Goal: Information Seeking & Learning: Learn about a topic

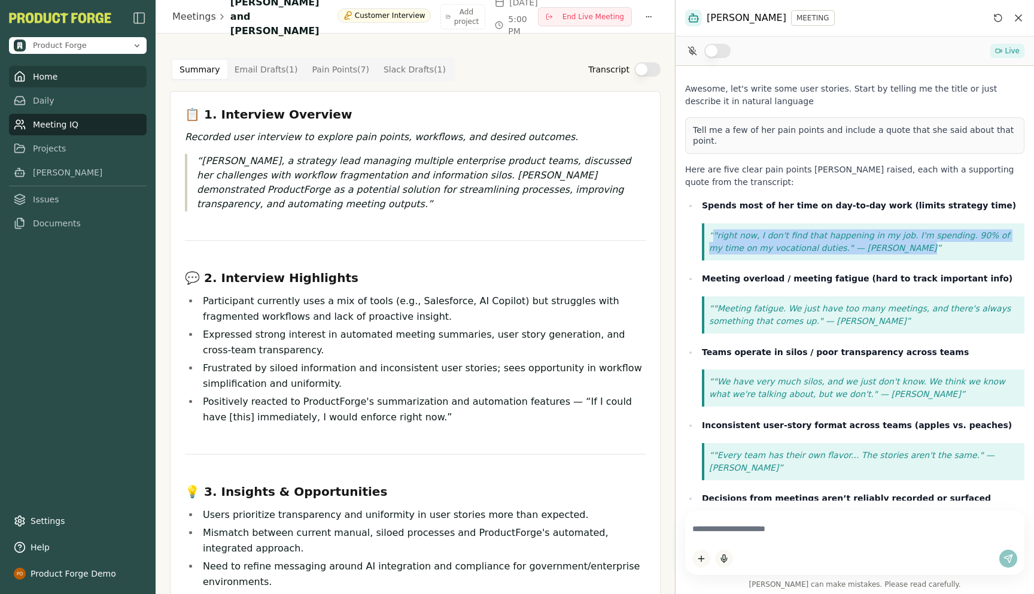
scroll to position [126, 0]
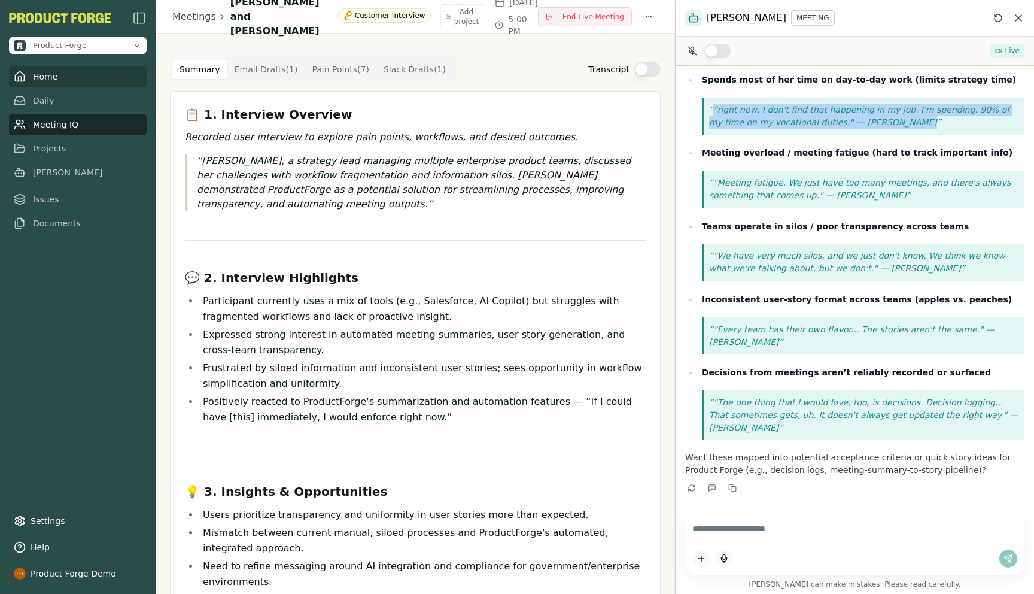
click at [44, 83] on link "Home" at bounding box center [78, 77] width 138 height 22
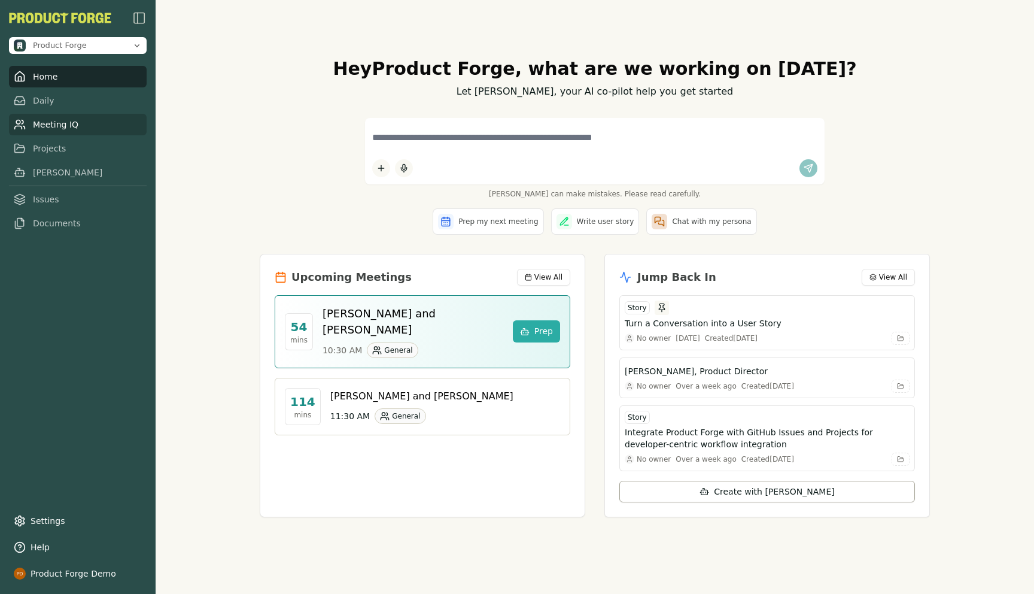
click at [55, 125] on link "Meeting IQ" at bounding box center [78, 125] width 138 height 22
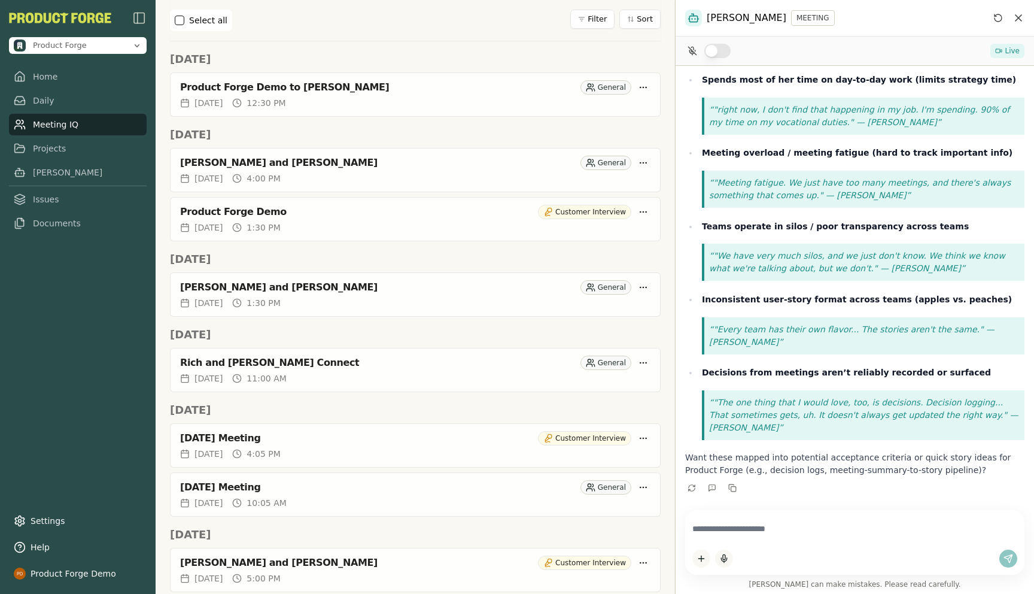
scroll to position [229, 0]
click at [293, 356] on div "Rich and [PERSON_NAME] Connect" at bounding box center [378, 362] width 396 height 12
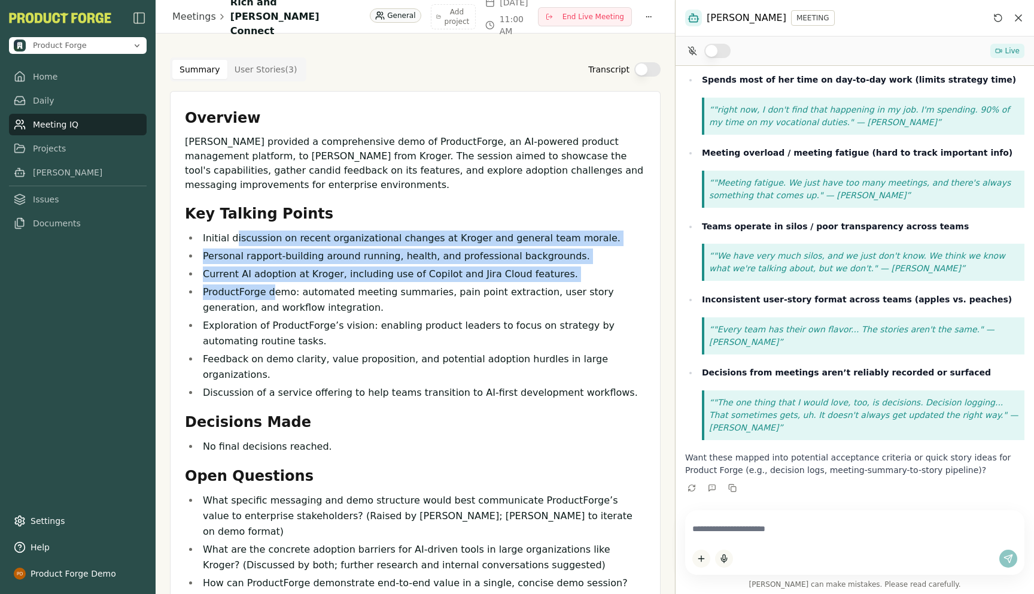
drag, startPoint x: 234, startPoint y: 243, endPoint x: 269, endPoint y: 291, distance: 59.6
click at [269, 291] on ul "Initial discussion on recent organizational changes at Kroger and general team …" at bounding box center [415, 315] width 461 height 170
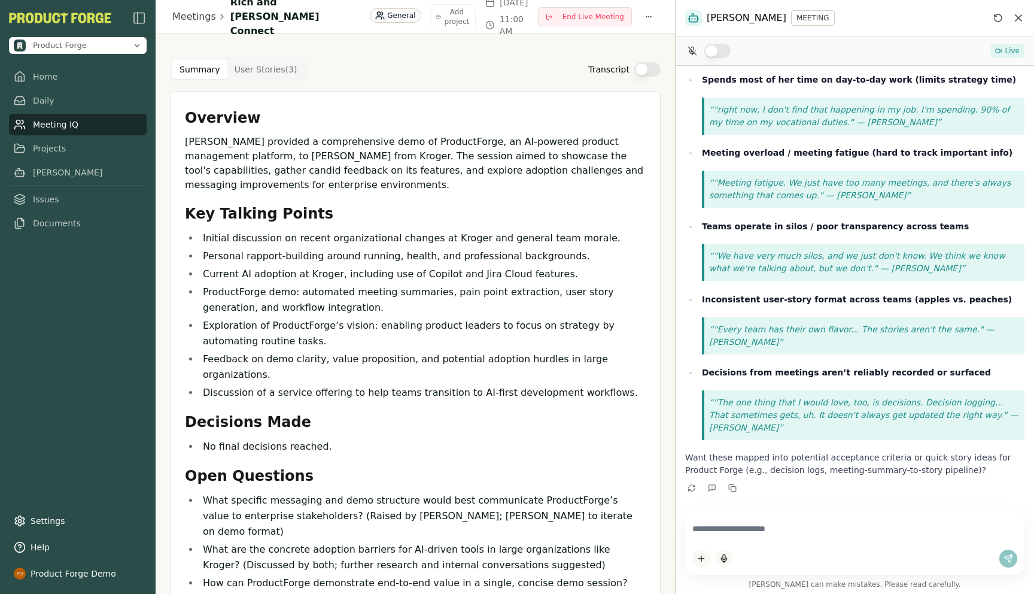
click at [37, 136] on nav "Home Daily Meeting IQ Projects Smith Issues Documents" at bounding box center [78, 150] width 138 height 168
click at [32, 129] on link "Meeting IQ" at bounding box center [78, 125] width 138 height 22
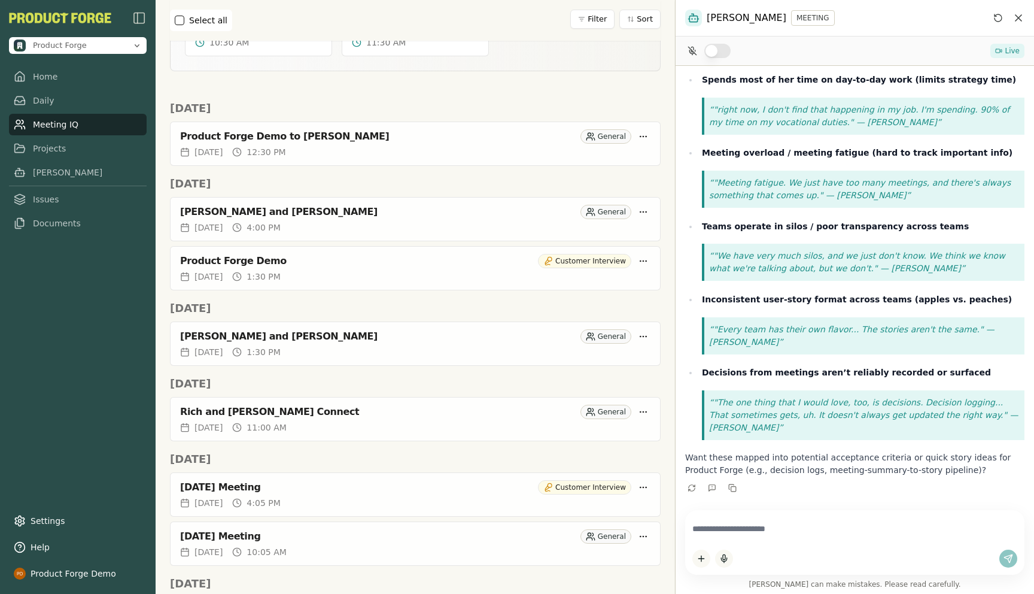
scroll to position [181, 0]
click at [356, 253] on div "Product Forge Demo" at bounding box center [356, 259] width 353 height 12
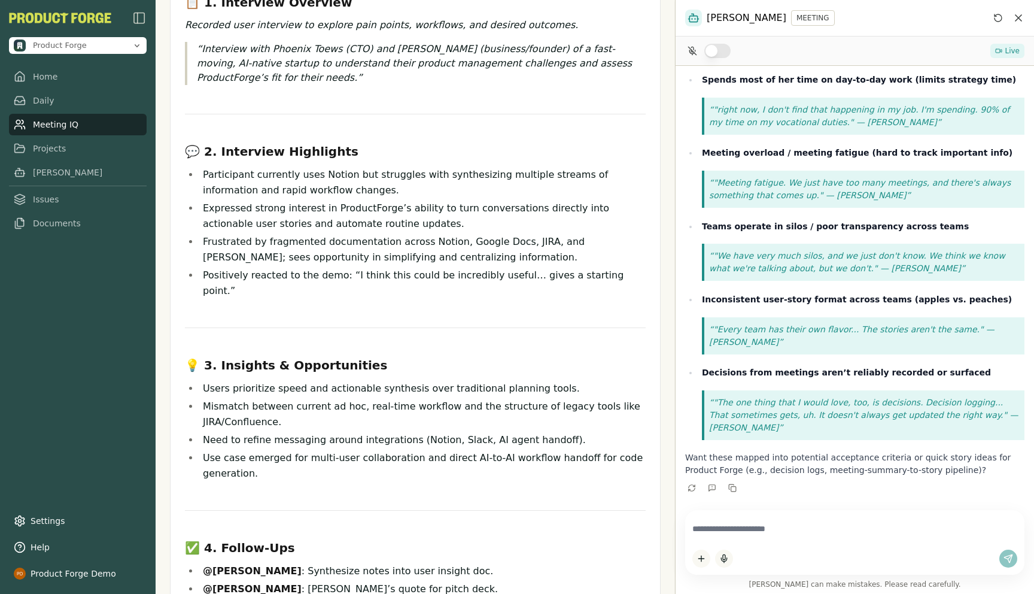
scroll to position [113, 0]
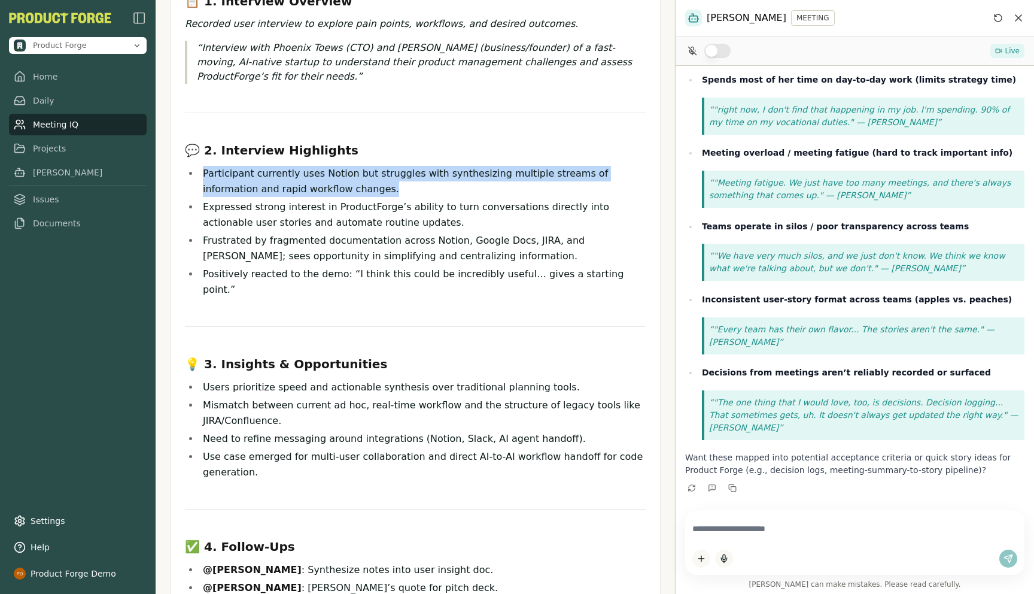
drag, startPoint x: 202, startPoint y: 173, endPoint x: 324, endPoint y: 187, distance: 122.9
click at [324, 187] on li "Participant currently uses Notion but struggles with synthesizing multiple stre…" at bounding box center [422, 181] width 446 height 31
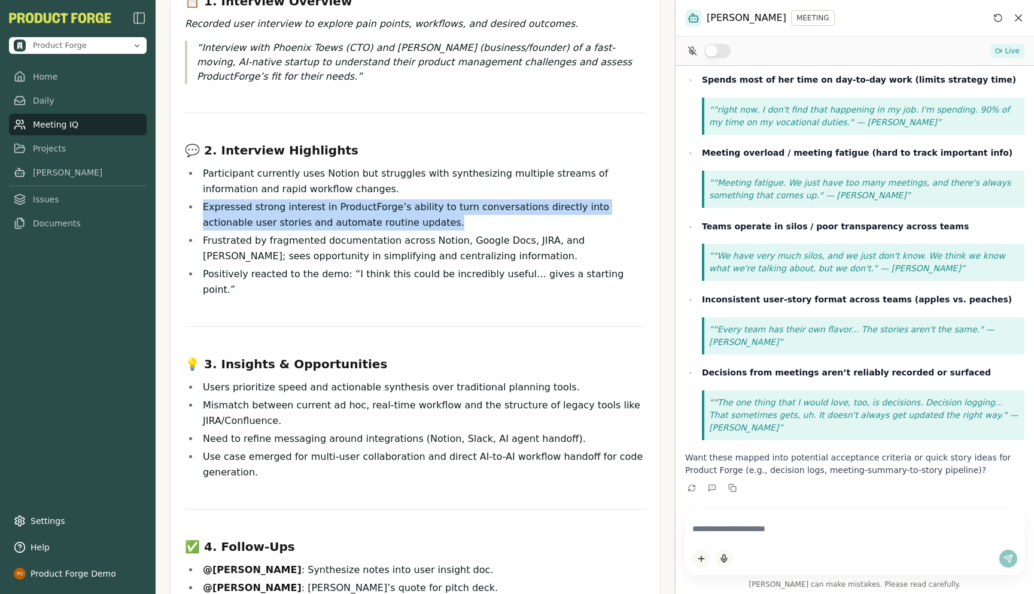
drag, startPoint x: 393, startPoint y: 223, endPoint x: 205, endPoint y: 208, distance: 188.0
click at [205, 208] on li "Expressed strong interest in ProductForge’s ability to turn conversations direc…" at bounding box center [422, 214] width 446 height 31
click at [212, 202] on li "Expressed strong interest in ProductForge’s ability to turn conversations direc…" at bounding box center [422, 214] width 446 height 31
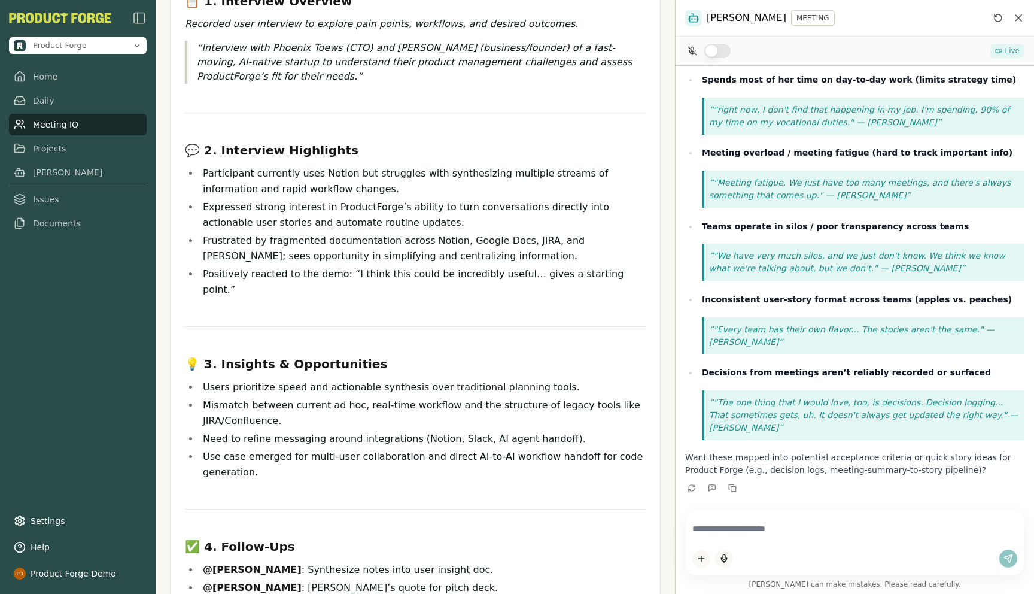
drag, startPoint x: 205, startPoint y: 208, endPoint x: 438, endPoint y: 215, distance: 232.3
click at [438, 215] on li "Expressed strong interest in ProductForge’s ability to turn conversations direc…" at bounding box center [422, 214] width 446 height 31
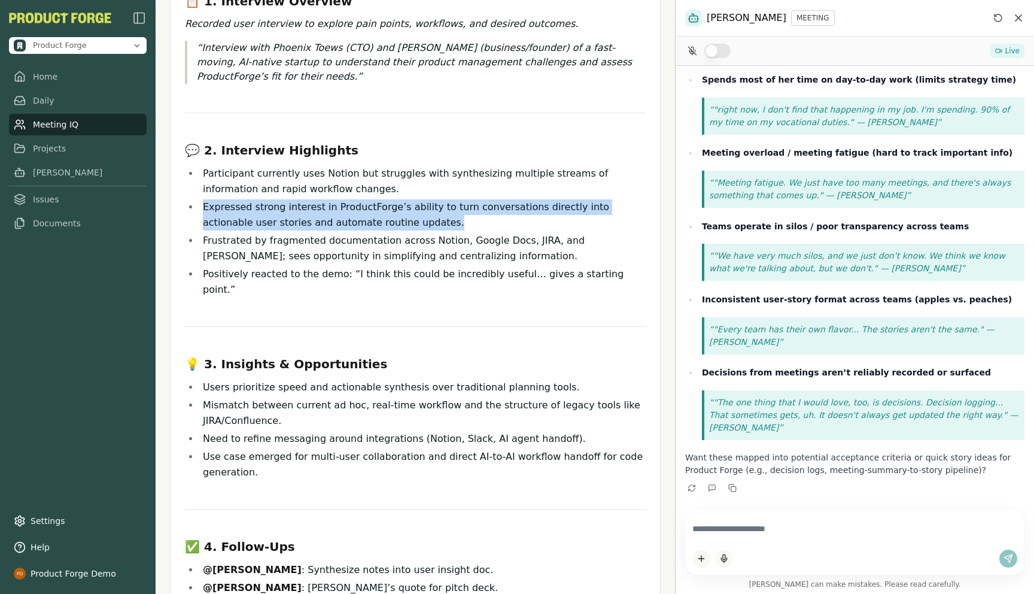
drag, startPoint x: 428, startPoint y: 221, endPoint x: 203, endPoint y: 205, distance: 225.1
click at [203, 205] on li "Expressed strong interest in ProductForge’s ability to turn conversations direc…" at bounding box center [422, 214] width 446 height 31
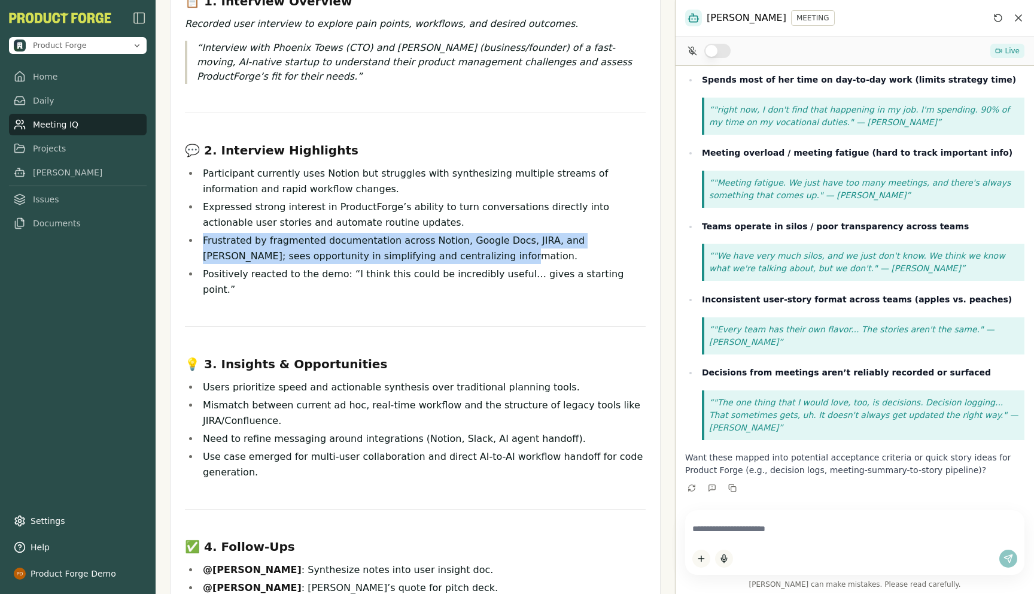
drag, startPoint x: 460, startPoint y: 257, endPoint x: 199, endPoint y: 240, distance: 261.5
click at [199, 240] on li "Frustrated by fragmented documentation across Notion, Google Docs, JIRA, and Gi…" at bounding box center [422, 248] width 446 height 31
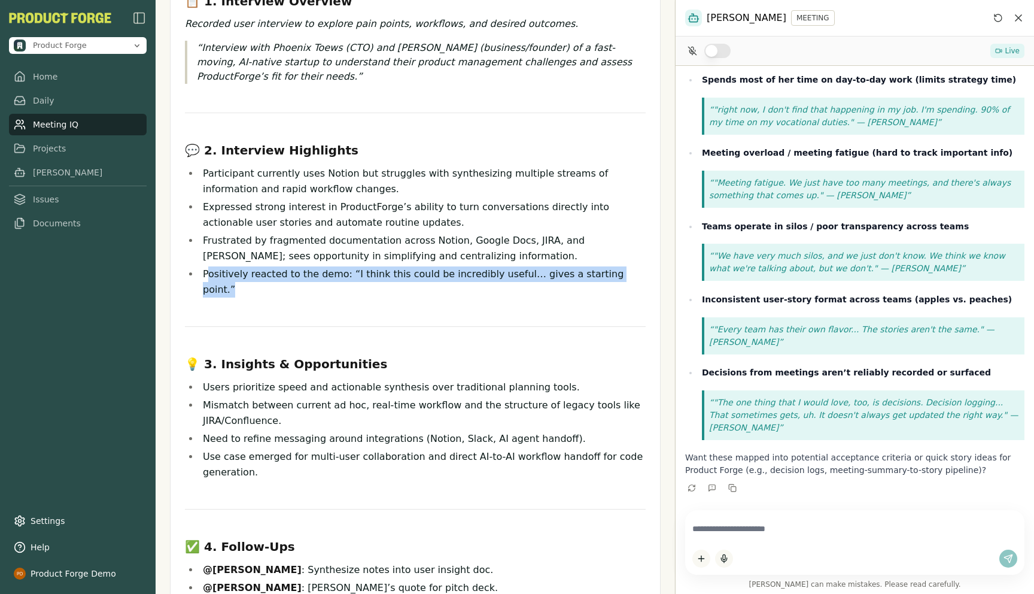
drag, startPoint x: 209, startPoint y: 276, endPoint x: 606, endPoint y: 280, distance: 396.8
click at [606, 280] on li "Positively reacted to the demo: “I think this could be incredibly useful… gives…" at bounding box center [422, 281] width 446 height 31
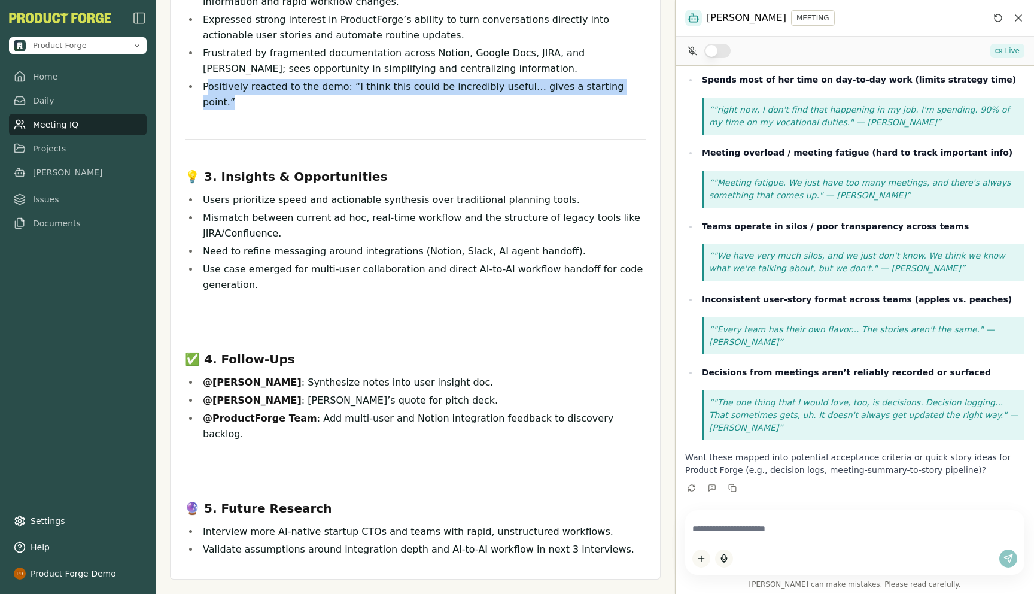
scroll to position [301, 0]
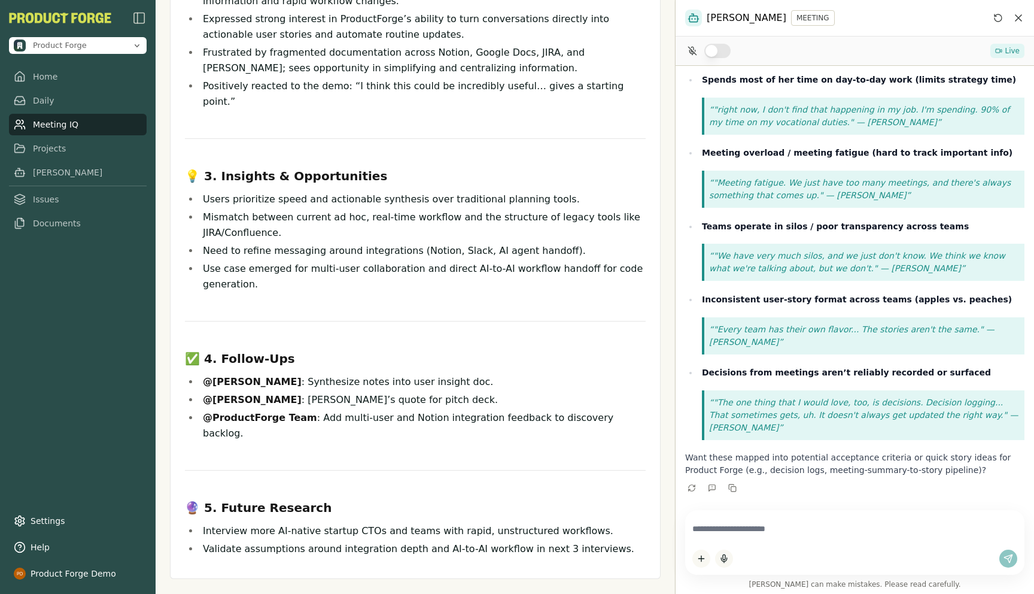
click at [49, 119] on link "Meeting IQ" at bounding box center [78, 125] width 138 height 22
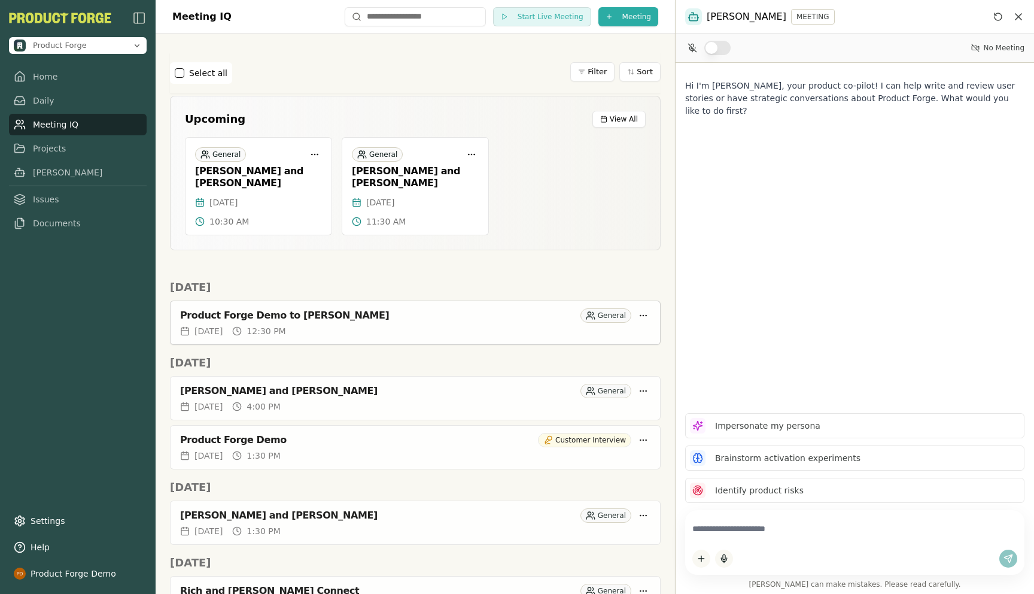
click at [305, 309] on div "Product Forge Demo to [PERSON_NAME]" at bounding box center [378, 315] width 396 height 12
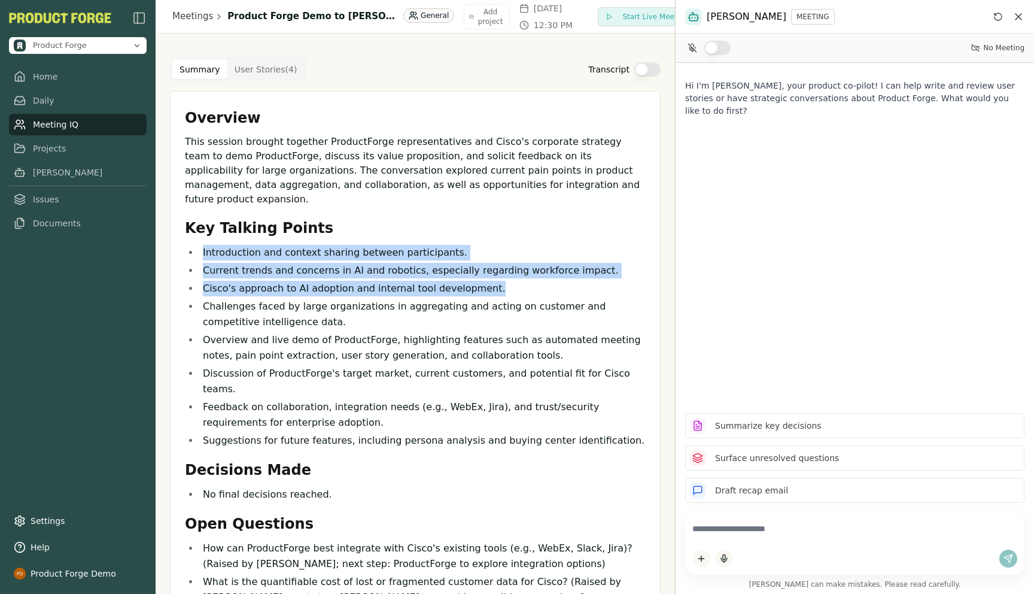
drag, startPoint x: 198, startPoint y: 235, endPoint x: 476, endPoint y: 278, distance: 281.7
click at [476, 278] on ul "Introduction and context sharing between participants. Current trends and conce…" at bounding box center [415, 346] width 461 height 203
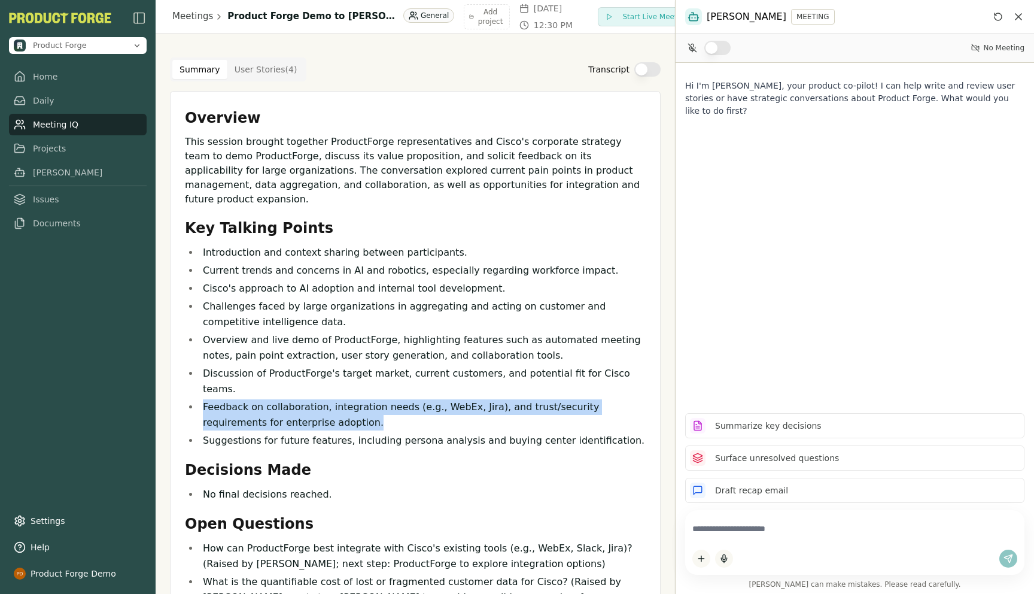
drag, startPoint x: 350, startPoint y: 391, endPoint x: 189, endPoint y: 379, distance: 161.4
click at [189, 379] on ul "Introduction and context sharing between participants. Current trends and conce…" at bounding box center [415, 346] width 461 height 203
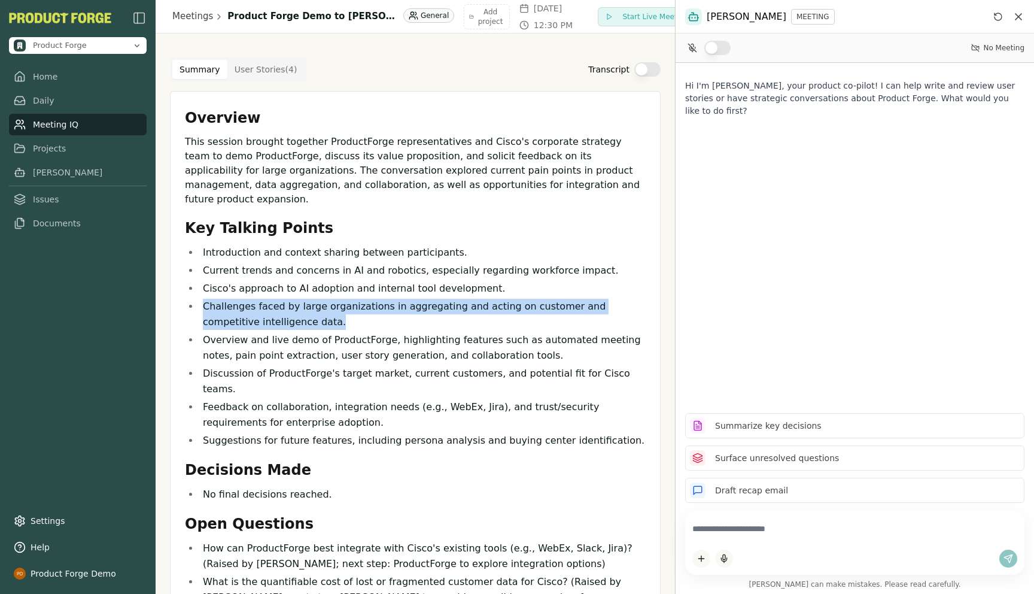
drag, startPoint x: 203, startPoint y: 291, endPoint x: 303, endPoint y: 308, distance: 100.8
click at [303, 308] on li "Challenges faced by large organizations in aggregating and acting on customer a…" at bounding box center [422, 314] width 446 height 31
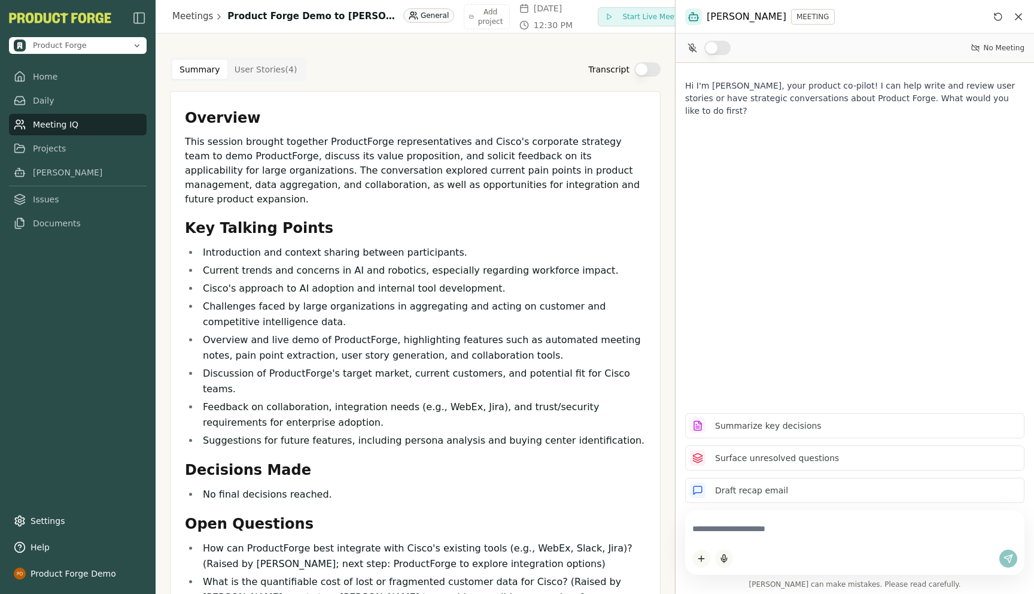
click at [719, 529] on textarea at bounding box center [854, 528] width 325 height 23
type textarea "**********"
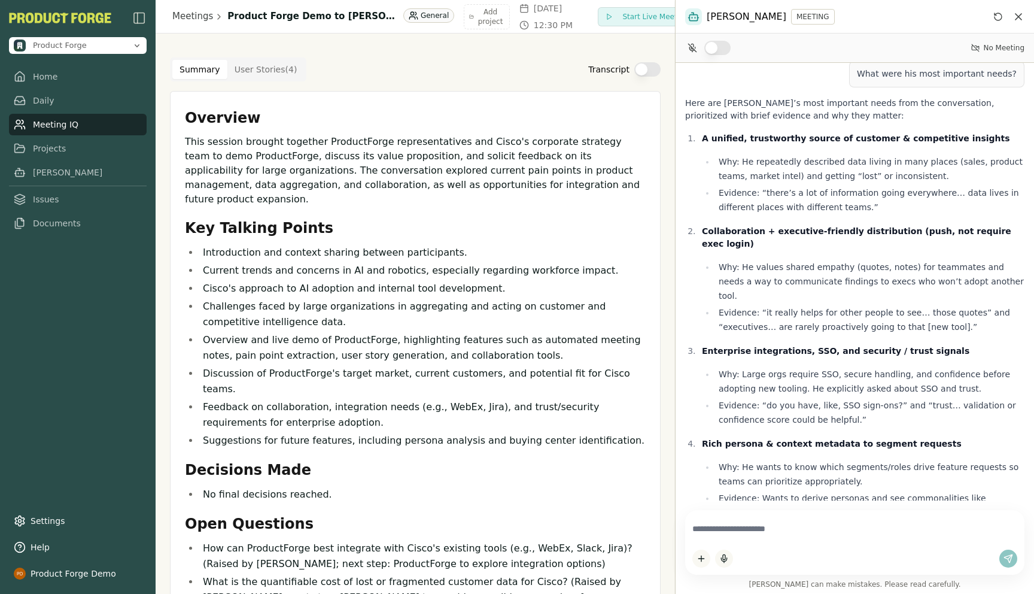
scroll to position [50, 0]
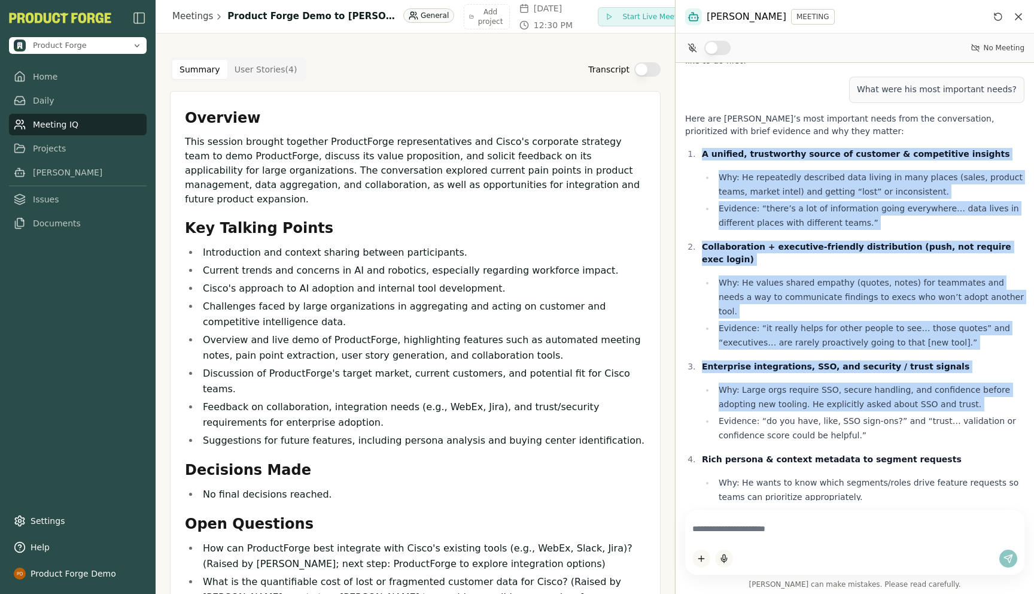
drag, startPoint x: 689, startPoint y: 134, endPoint x: 812, endPoint y: 373, distance: 268.8
click at [812, 373] on ol "A unified, trustworthy source of customer & competitive insights Why: He repeat…" at bounding box center [854, 526] width 339 height 758
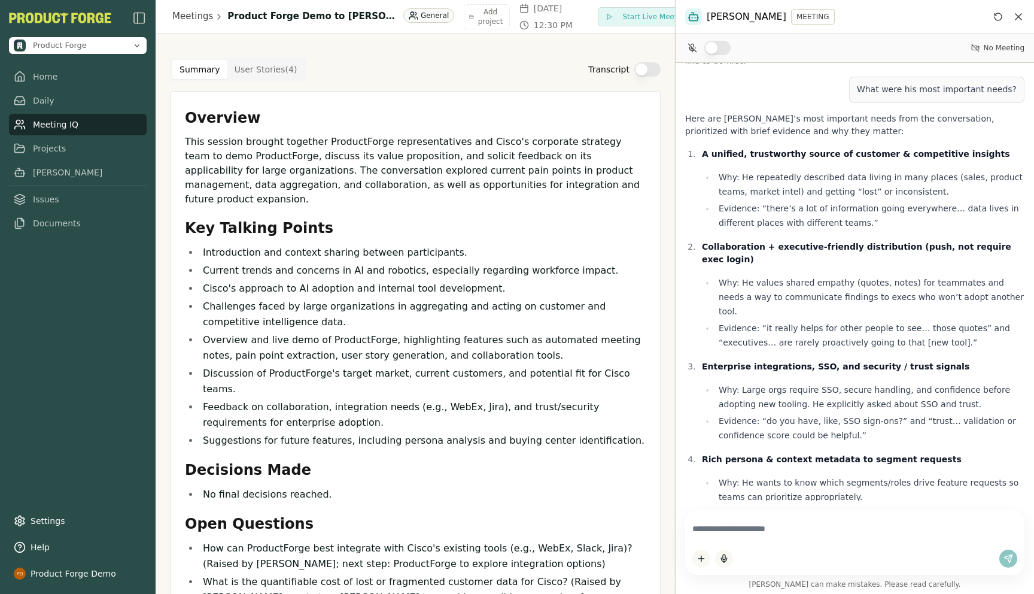
click at [242, 151] on p "This session brought together ProductForge representatives and Cisco's corporat…" at bounding box center [415, 171] width 461 height 72
click at [184, 17] on link "Meetings" at bounding box center [192, 17] width 41 height 14
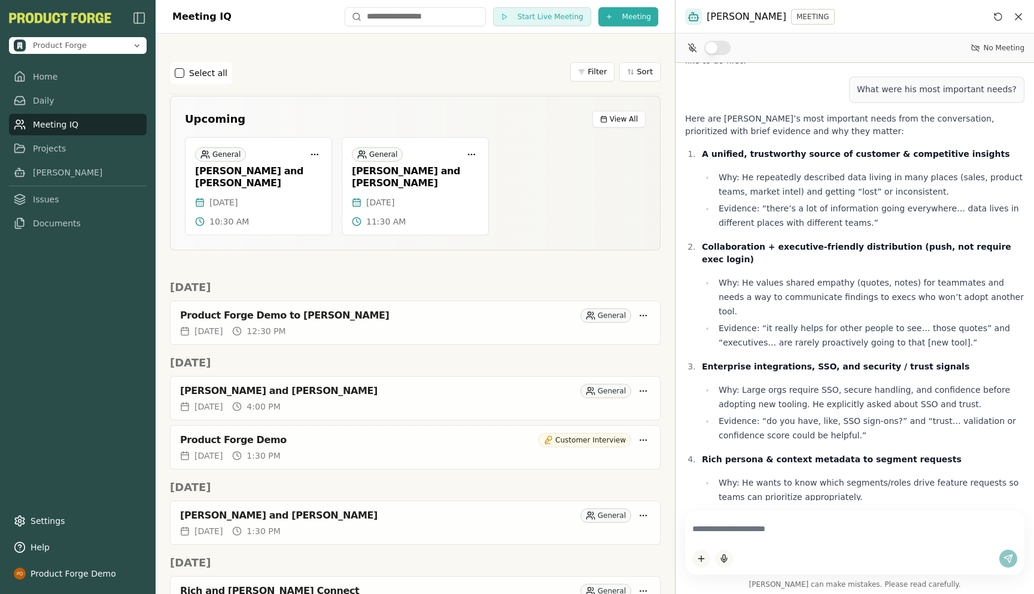
click at [999, 16] on icon "Reset conversation" at bounding box center [999, 17] width 10 height 10
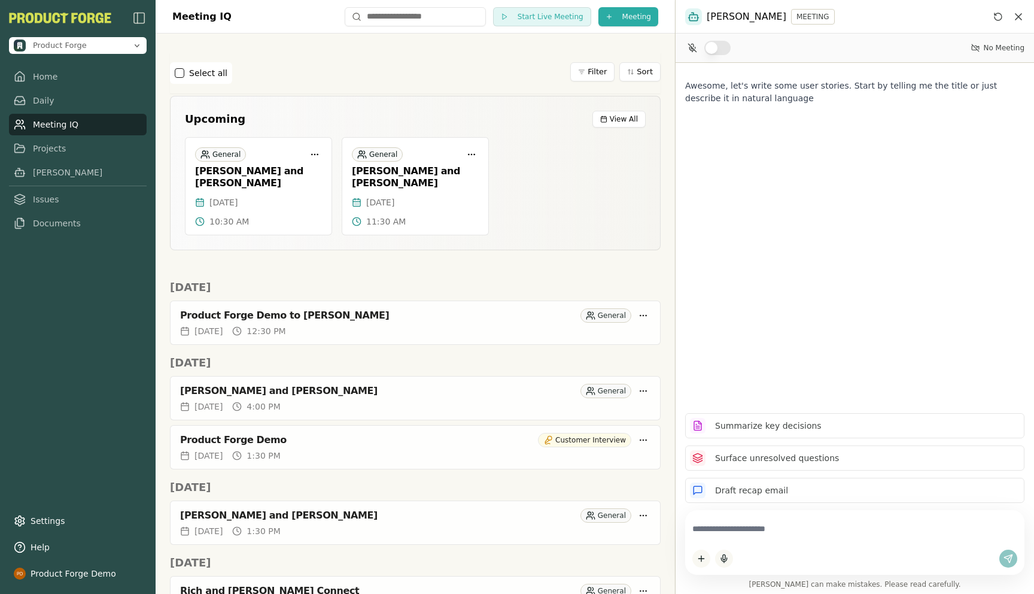
click at [730, 537] on textarea at bounding box center [854, 528] width 325 height 23
type textarea "**********"
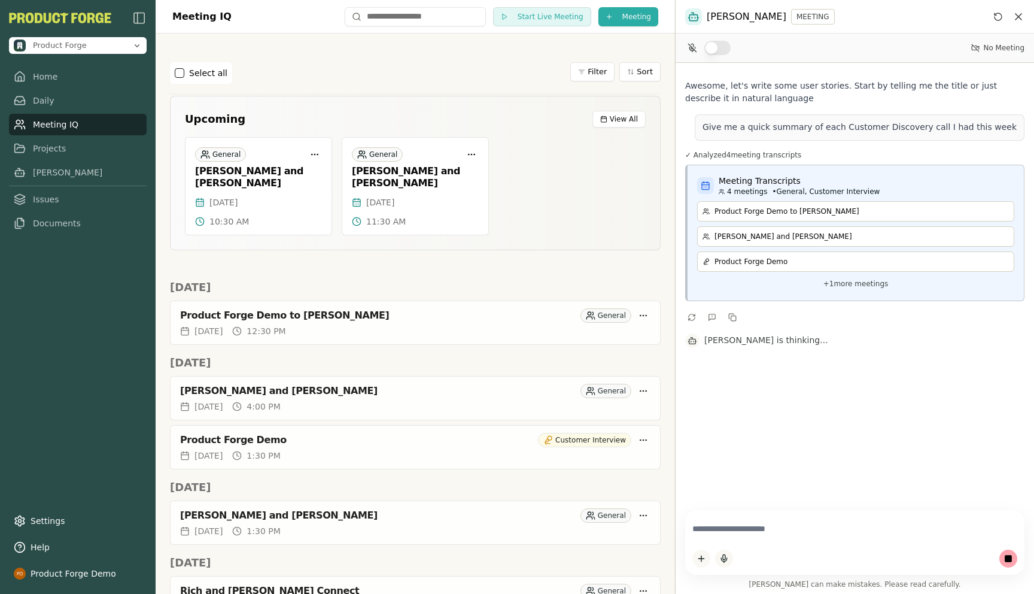
click at [854, 287] on p "+ 1 more meetings" at bounding box center [855, 284] width 317 height 14
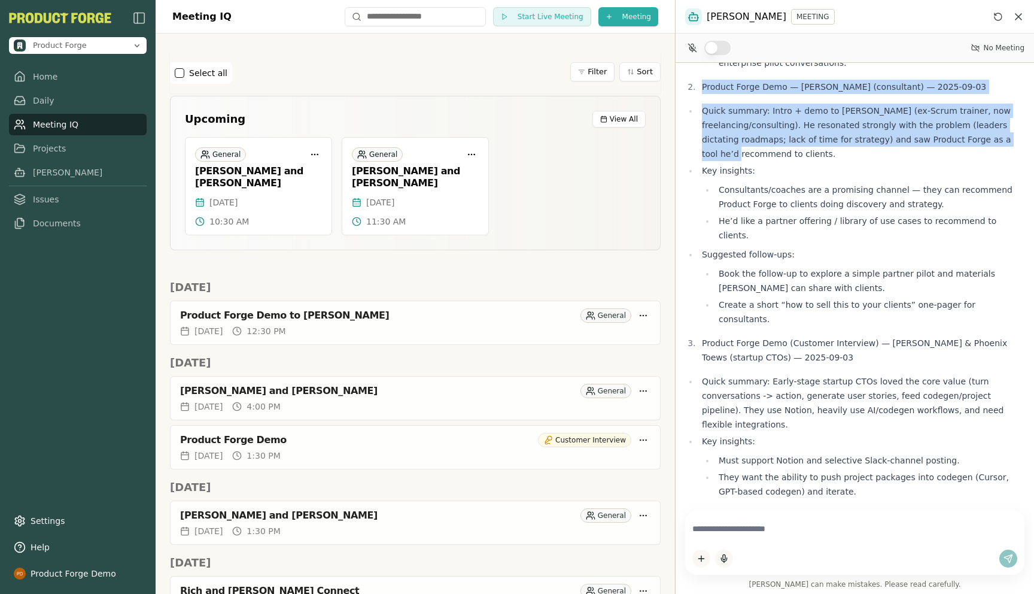
drag, startPoint x: 701, startPoint y: 85, endPoint x: 720, endPoint y: 158, distance: 75.5
click at [720, 158] on div "Here are quick summaries for each customer/discovery call from this week (Sep 1…" at bounding box center [854, 415] width 339 height 1377
click at [742, 116] on li "Quick summary: Intro + demo to Alexander (ex‑Scrum trainer, now freelancing/con…" at bounding box center [861, 132] width 326 height 57
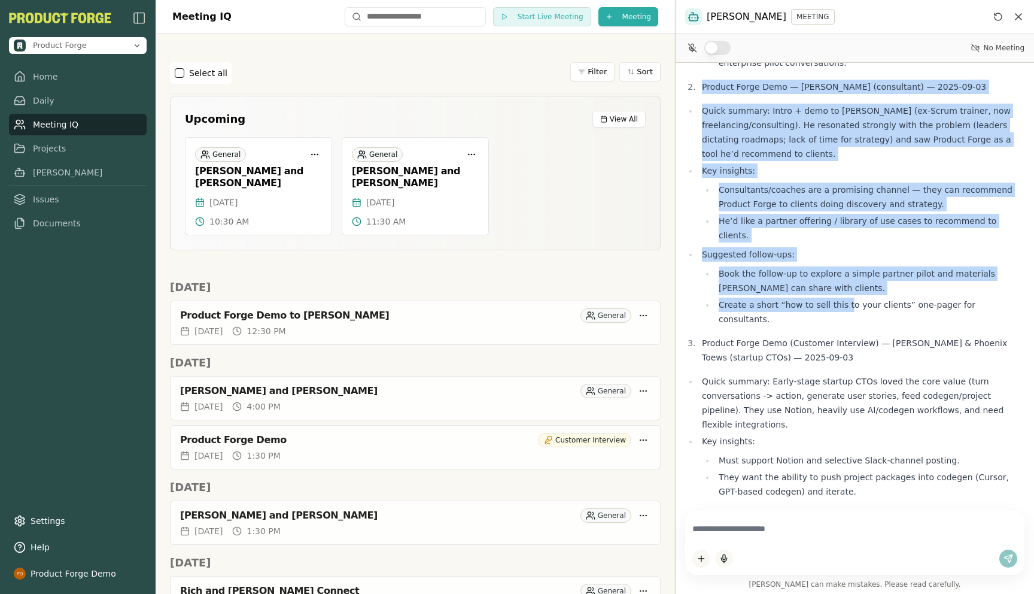
drag, startPoint x: 701, startPoint y: 88, endPoint x: 841, endPoint y: 287, distance: 242.8
click at [841, 287] on div "Here are quick summaries for each customer/discovery call from this week (Sep 1…" at bounding box center [854, 415] width 339 height 1377
click at [771, 190] on li "Consultants/coaches are a promising channel — they can recommend Product Forge …" at bounding box center [869, 197] width 309 height 29
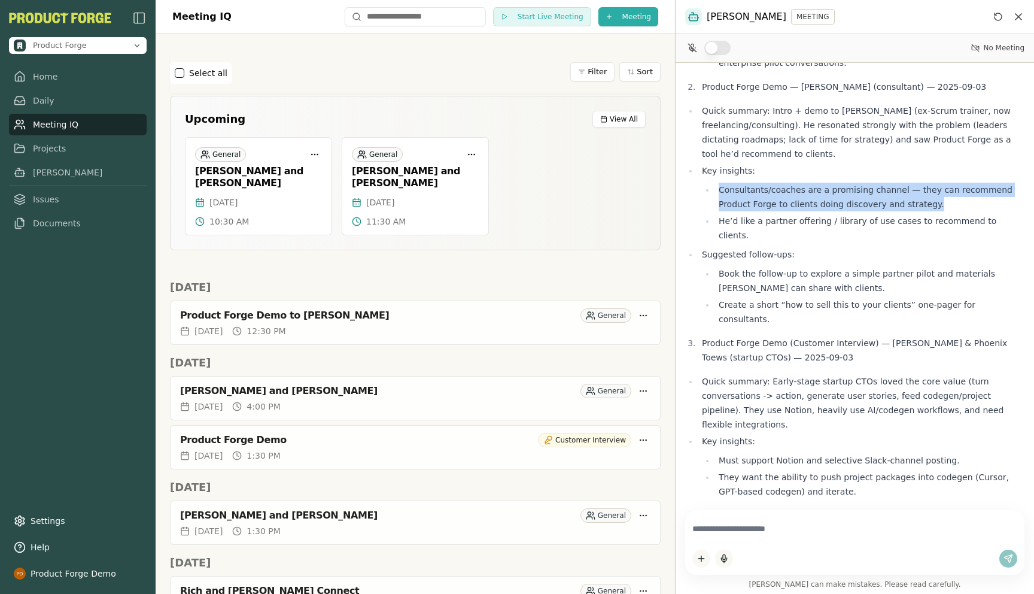
drag, startPoint x: 716, startPoint y: 191, endPoint x: 924, endPoint y: 210, distance: 208.6
click at [924, 210] on li "Consultants/coaches are a promising channel — they can recommend Product Forge …" at bounding box center [869, 197] width 309 height 29
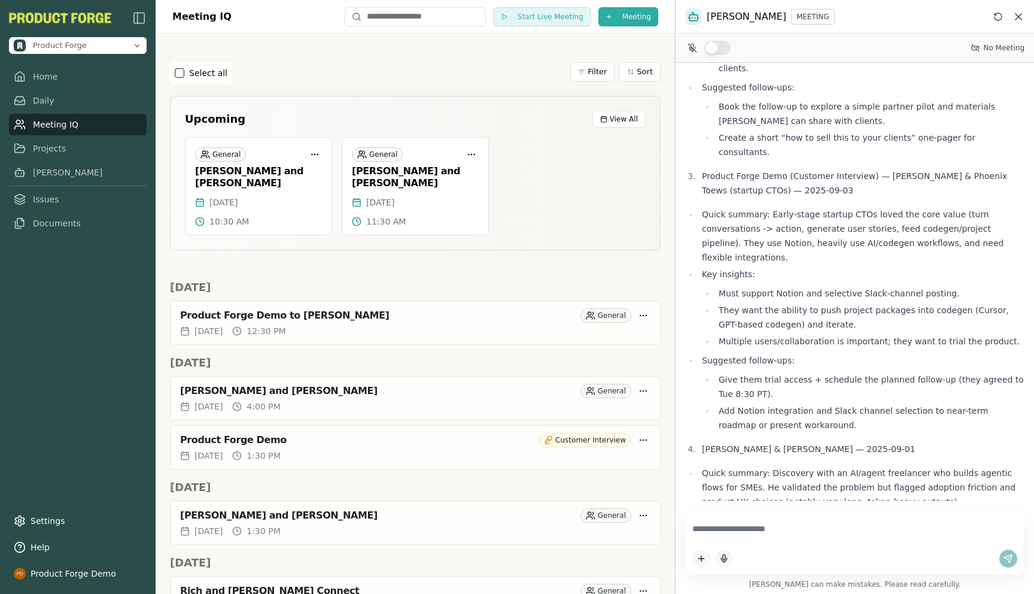
scroll to position [761, 0]
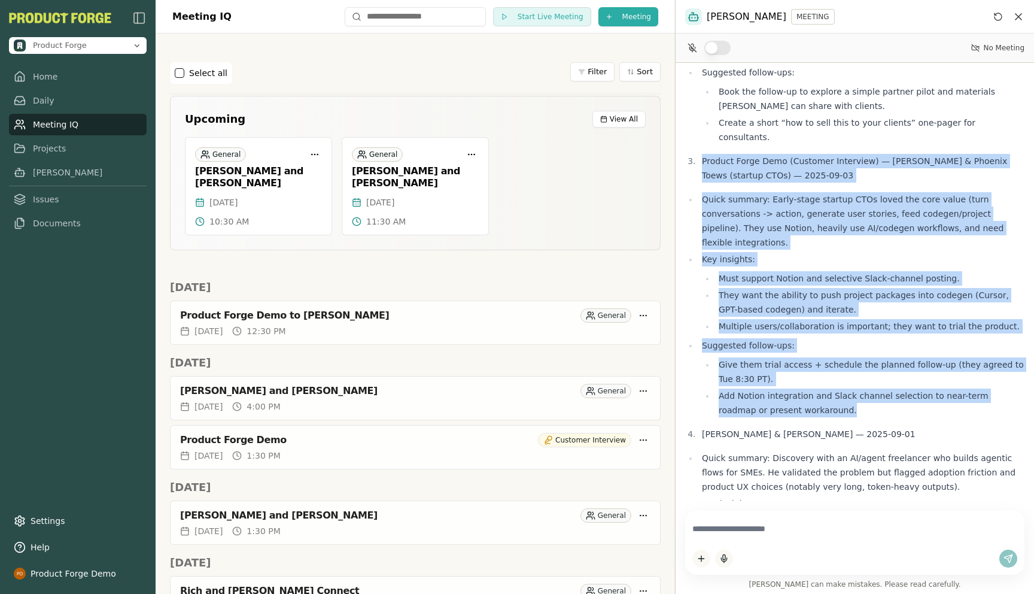
drag, startPoint x: 699, startPoint y: 132, endPoint x: 922, endPoint y: 373, distance: 328.2
click at [922, 373] on div "Here are quick summaries for each customer/discovery call from this week (Sep 1…" at bounding box center [854, 233] width 339 height 1377
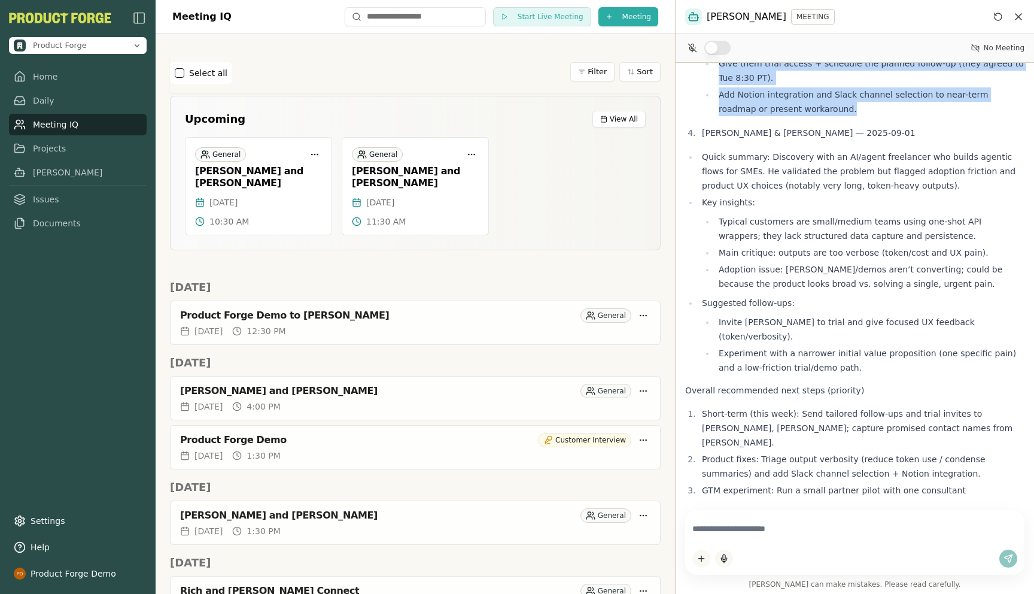
scroll to position [1064, 0]
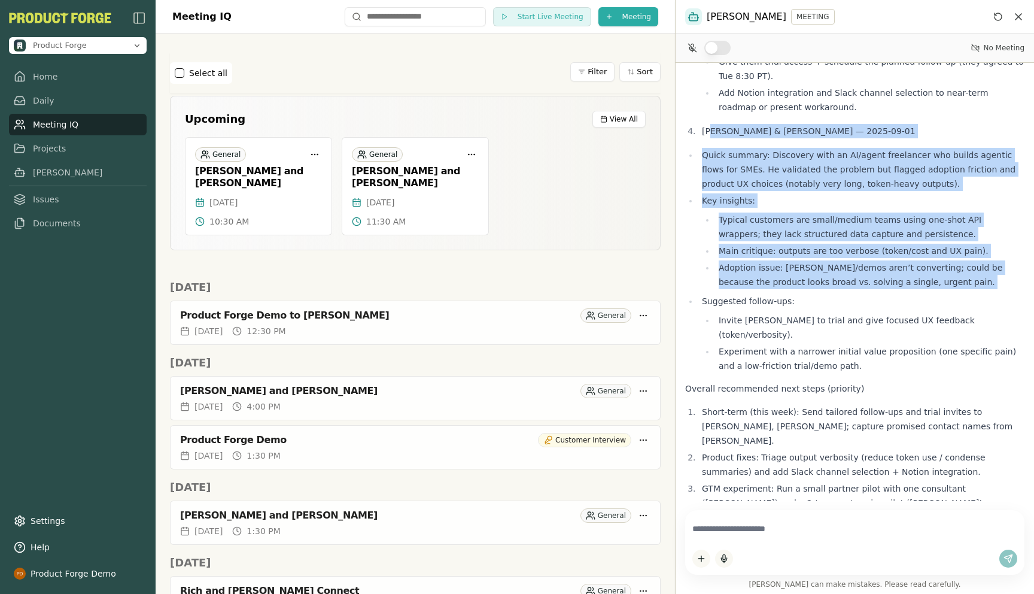
drag, startPoint x: 709, startPoint y: 89, endPoint x: 855, endPoint y: 263, distance: 226.9
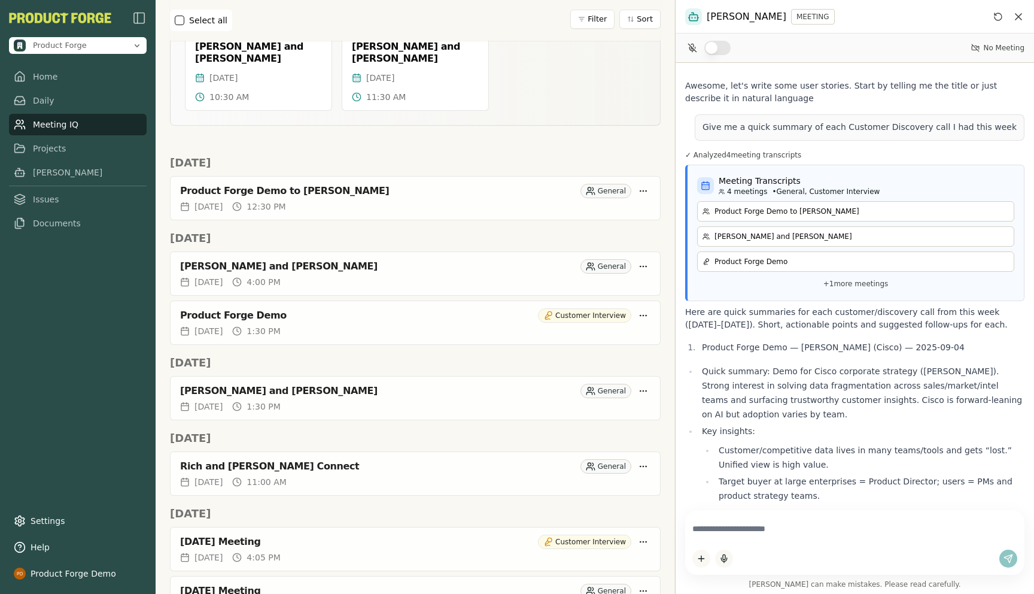
scroll to position [0, 0]
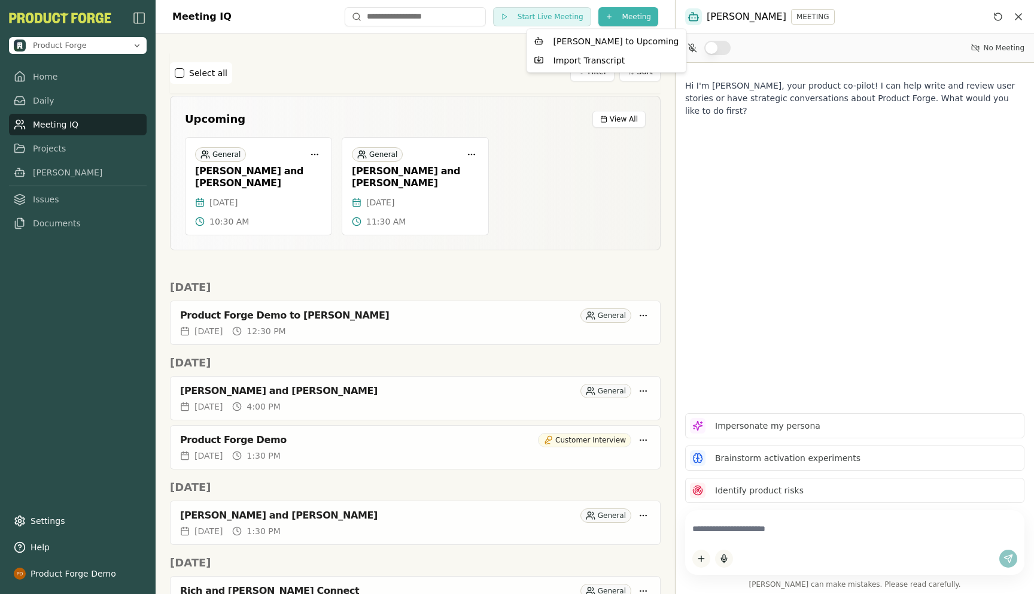
click at [627, 23] on html "Product Forge Home Daily Meeting IQ Projects [PERSON_NAME] Issues Documents Set…" at bounding box center [517, 297] width 1034 height 594
click at [598, 57] on div "Import Transcript" at bounding box center [607, 60] width 154 height 19
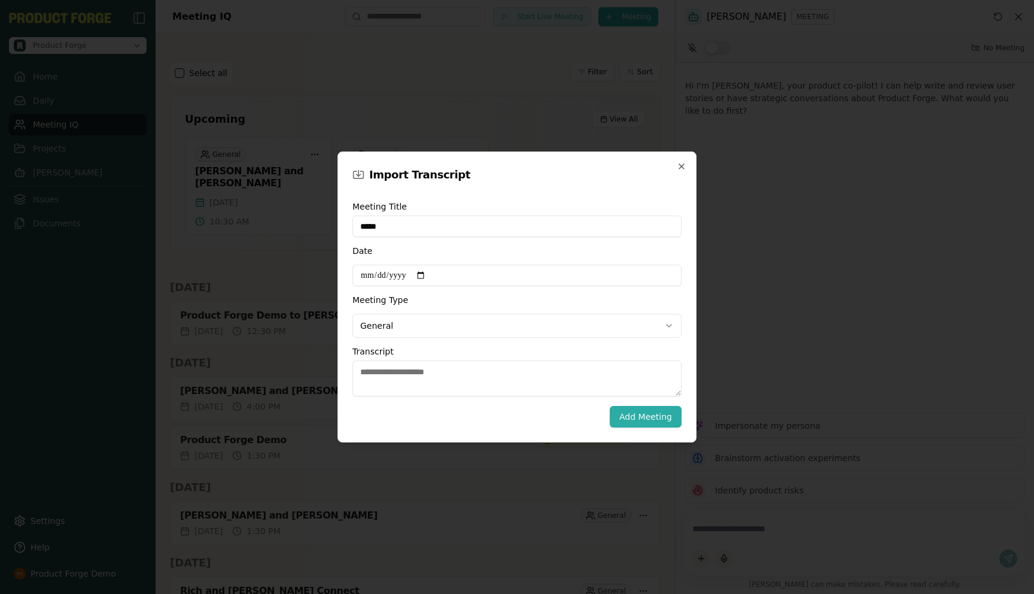
type input "****"
click at [685, 164] on icon "button" at bounding box center [682, 167] width 10 height 10
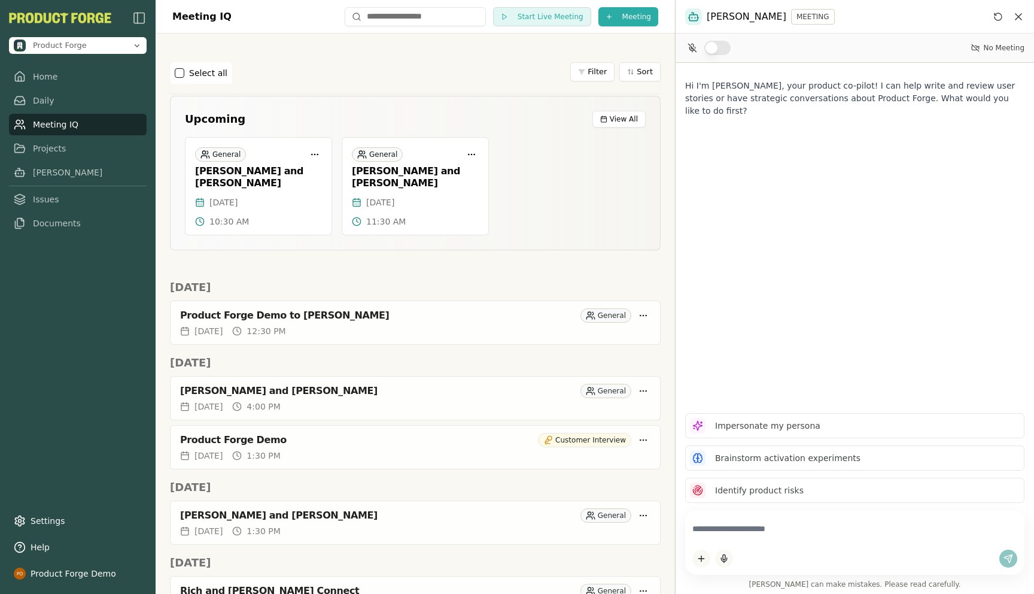
click at [38, 124] on link "Meeting IQ" at bounding box center [78, 125] width 138 height 22
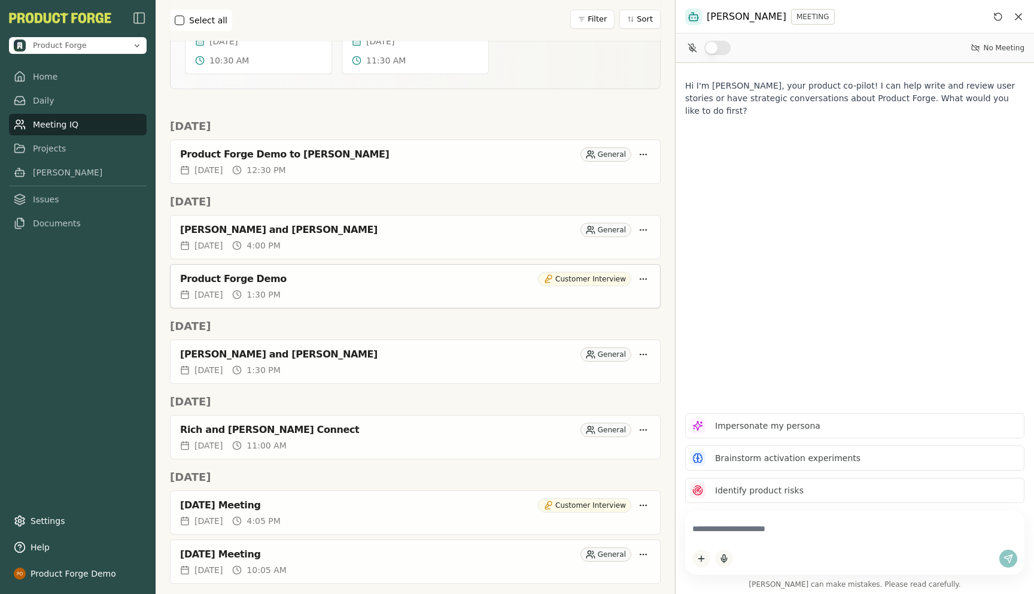
scroll to position [116, 0]
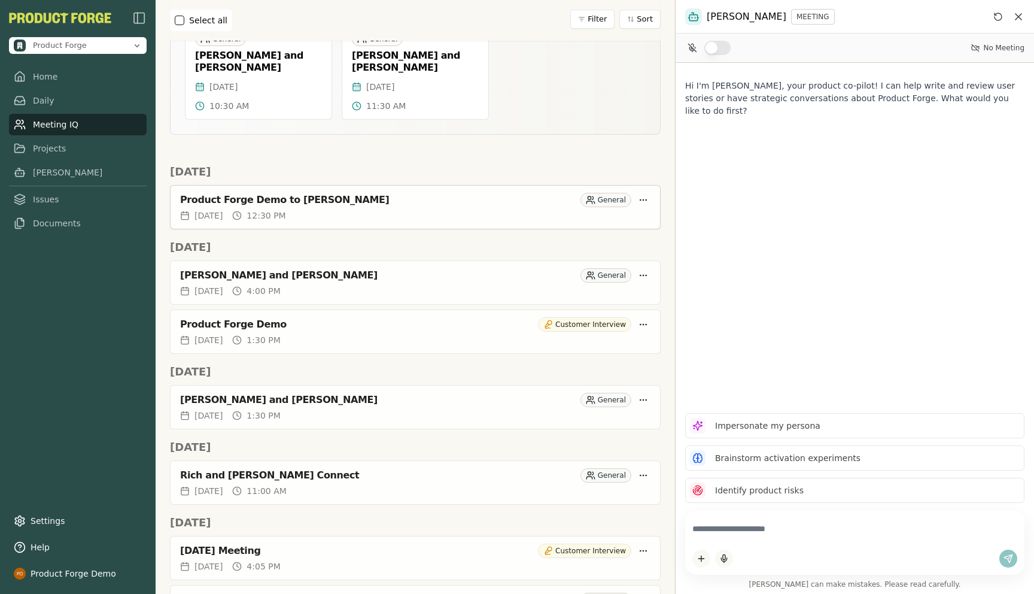
click at [260, 194] on div "Product Forge Demo to [PERSON_NAME]" at bounding box center [378, 200] width 396 height 12
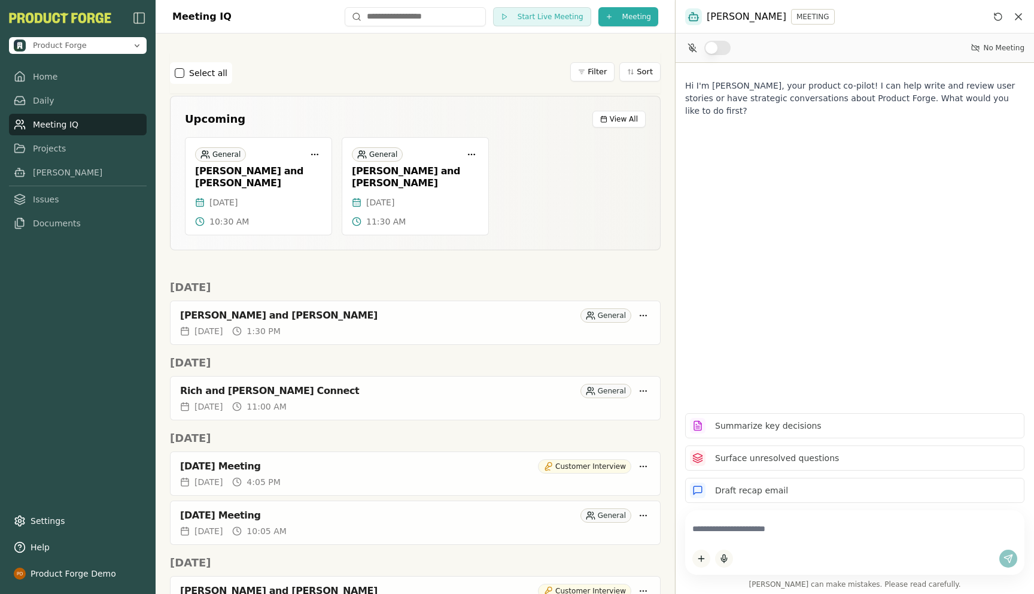
click at [44, 83] on link "Home" at bounding box center [78, 77] width 138 height 22
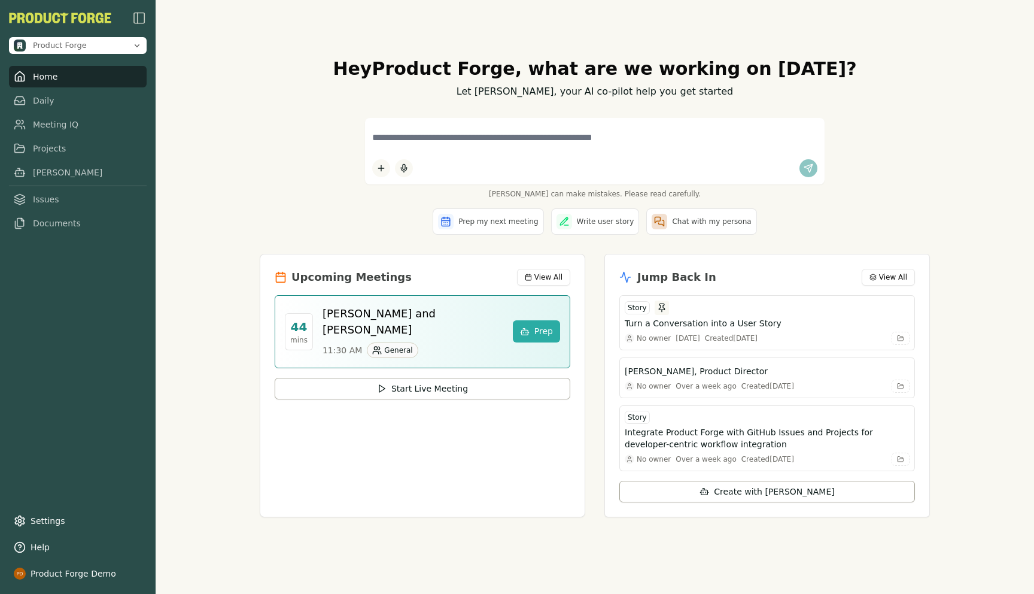
click at [205, 160] on div "Hey Product Forge , what are we working on today? Let Smith, your AI co-pilot h…" at bounding box center [595, 297] width 879 height 594
click at [230, 163] on div "Hey Product Forge , what are we working on today? Let Smith, your AI co-pilot h…" at bounding box center [595, 297] width 879 height 594
click at [33, 102] on link "Daily" at bounding box center [78, 101] width 138 height 22
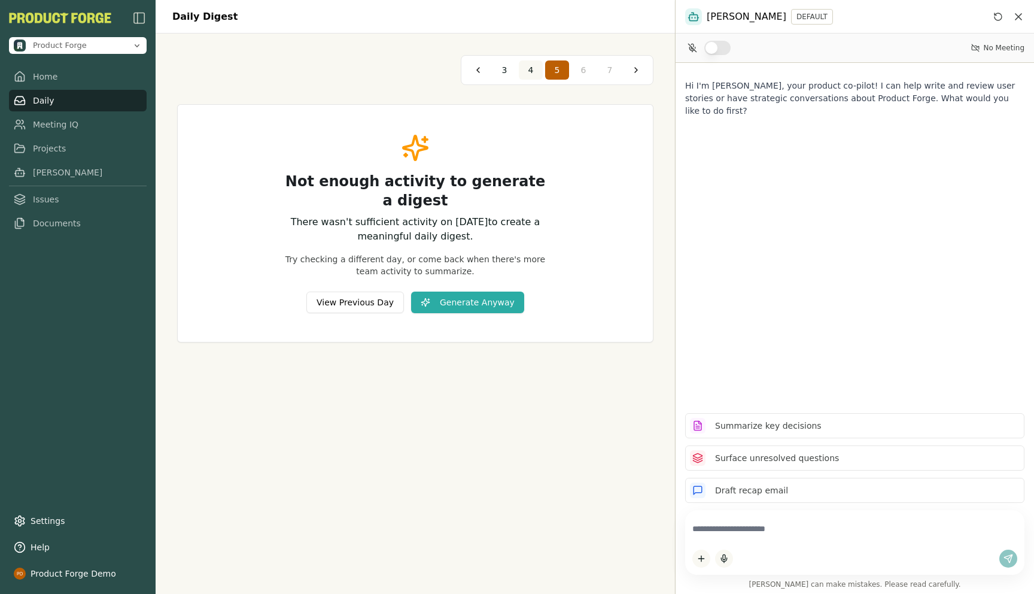
click at [528, 71] on span "4" at bounding box center [530, 70] width 5 height 12
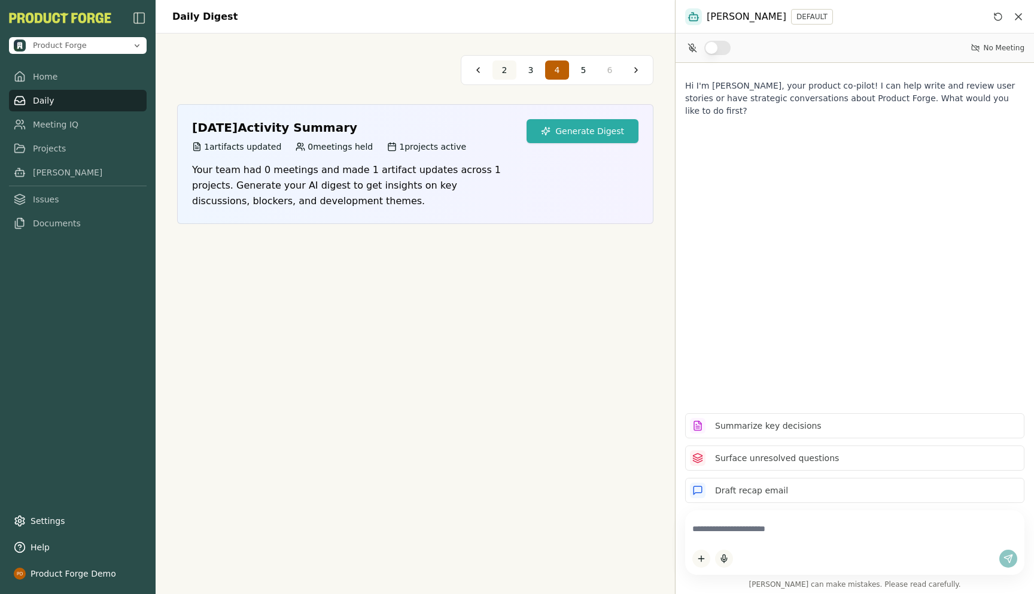
click at [510, 71] on button "2" at bounding box center [505, 69] width 24 height 19
click at [573, 125] on button "Generate Digest" at bounding box center [583, 131] width 112 height 24
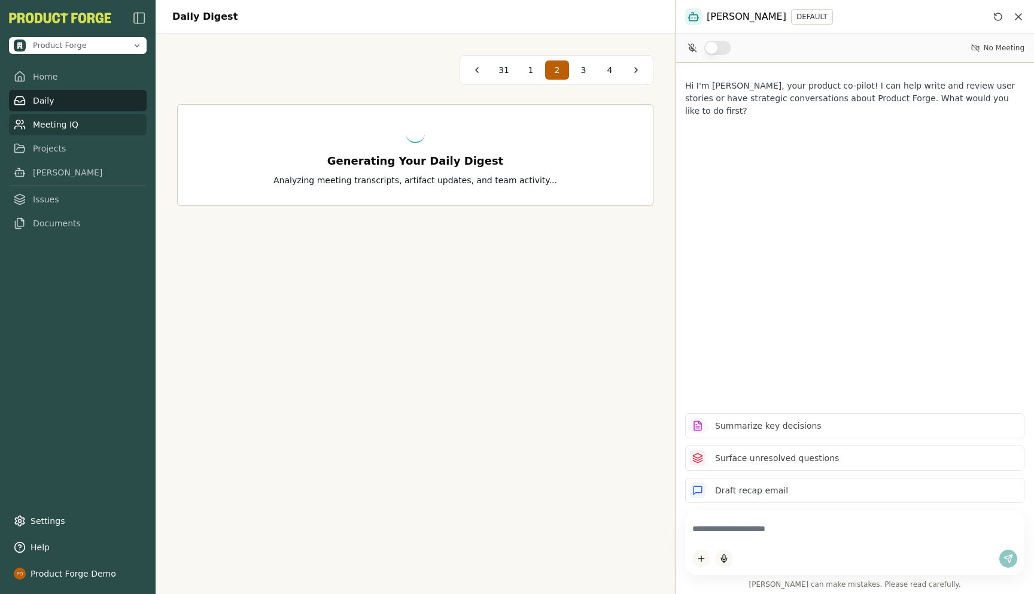
click at [59, 127] on link "Meeting IQ" at bounding box center [78, 125] width 138 height 22
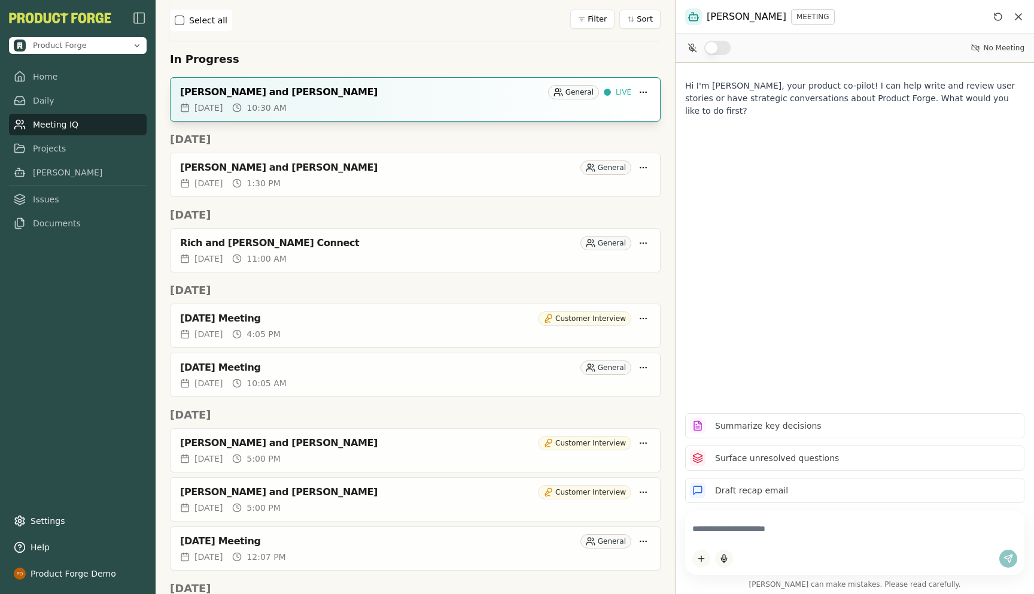
scroll to position [247, 0]
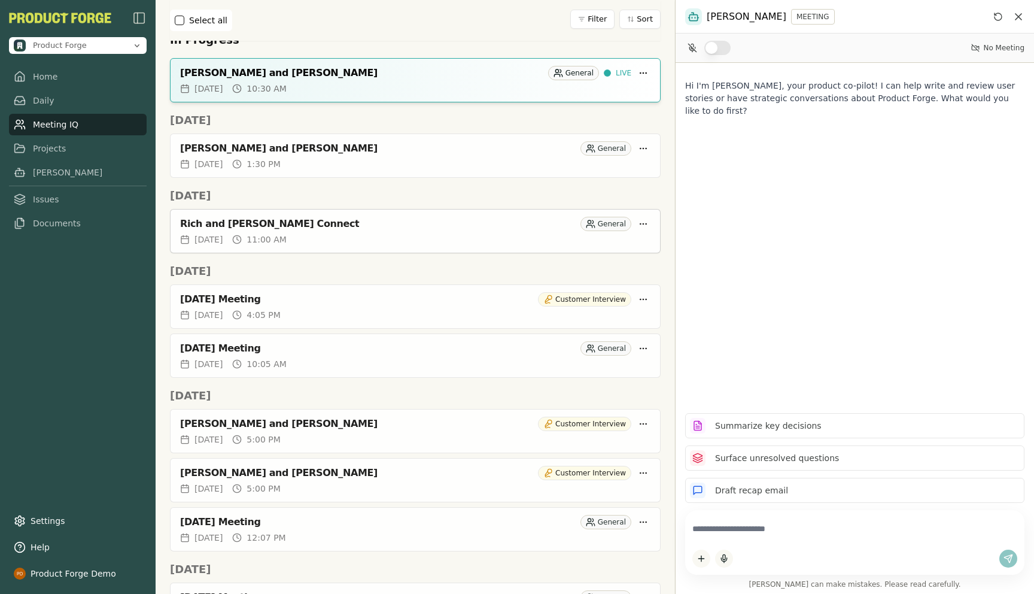
click at [227, 218] on div "Rich and [PERSON_NAME] Connect" at bounding box center [378, 224] width 396 height 12
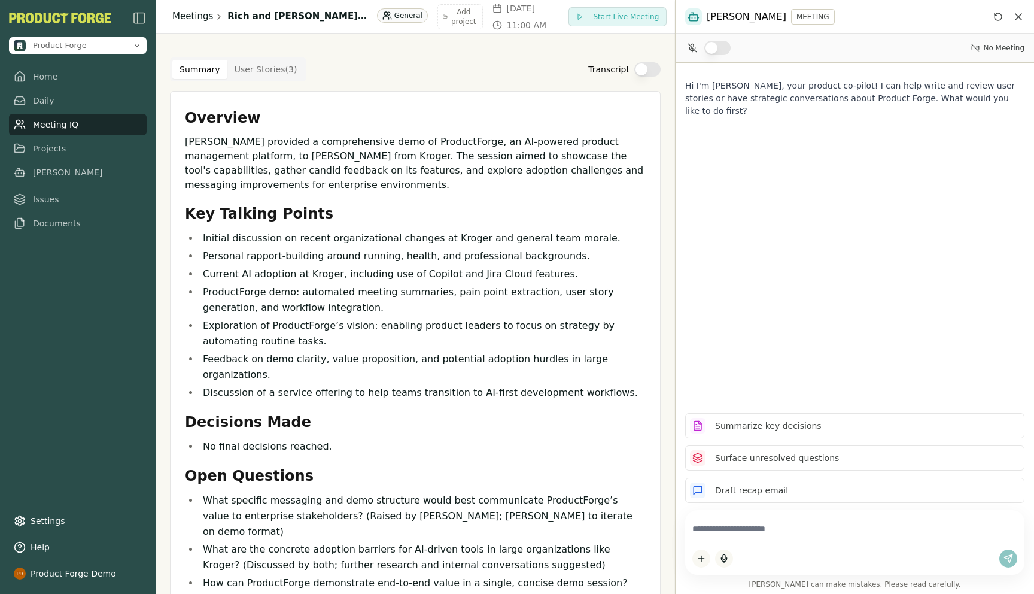
click at [204, 20] on link "Meetings" at bounding box center [192, 17] width 41 height 14
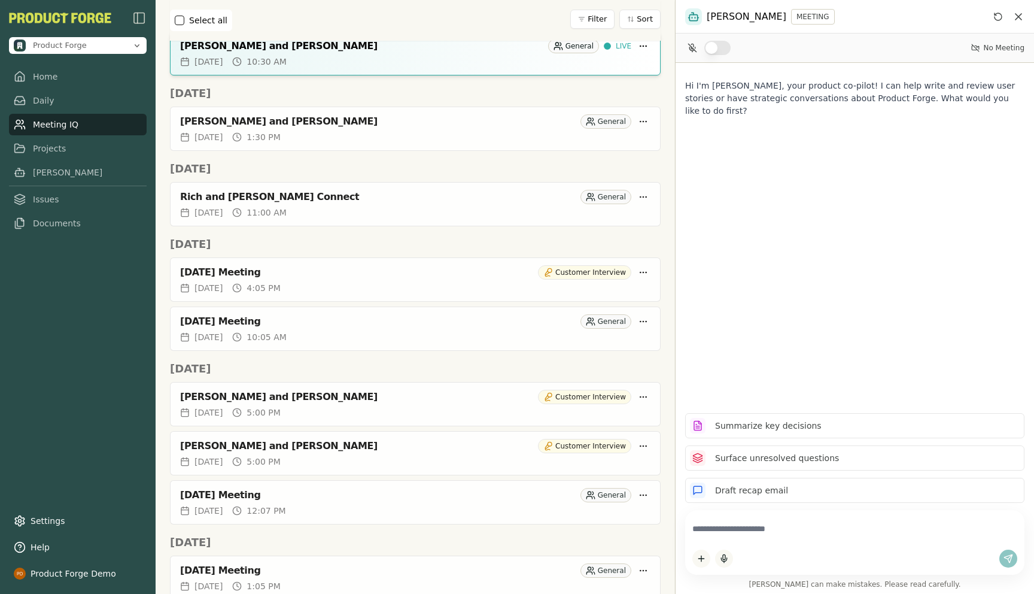
scroll to position [287, 0]
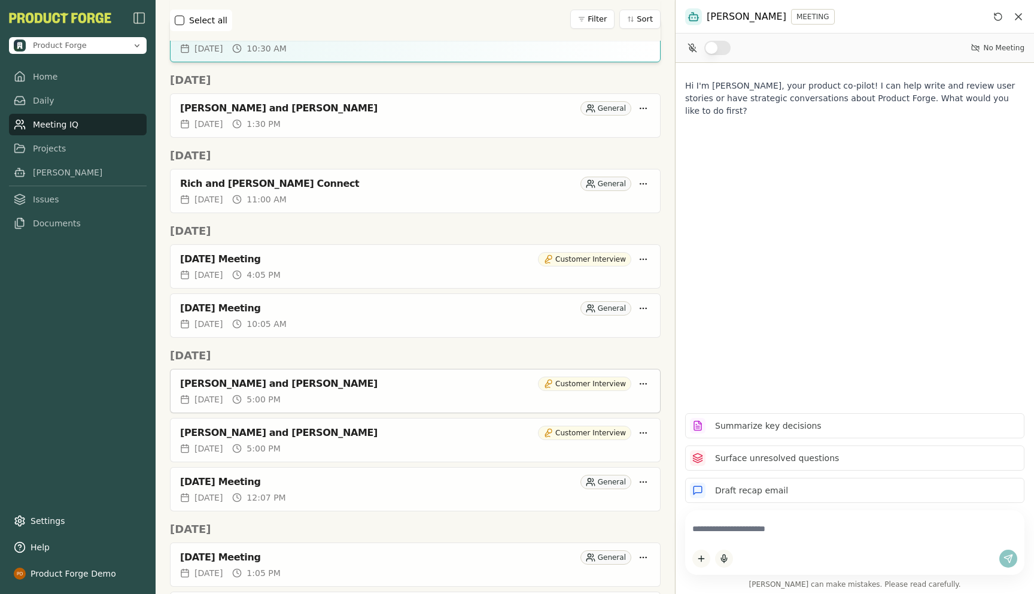
click at [288, 378] on div "[PERSON_NAME] and [PERSON_NAME]" at bounding box center [356, 384] width 353 height 12
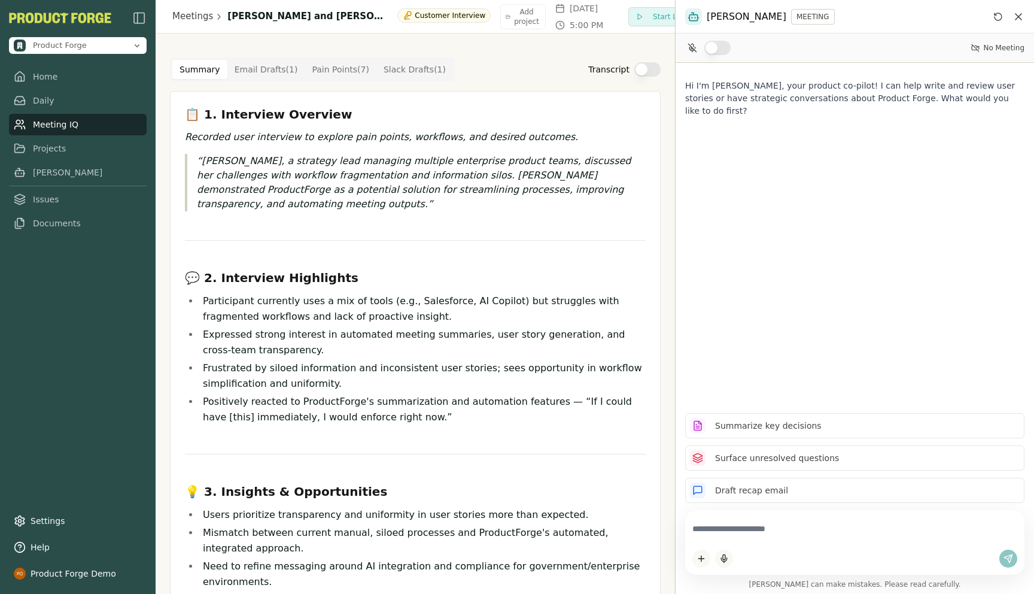
click at [712, 531] on textarea at bounding box center [854, 528] width 325 height 23
type textarea "*"
click at [726, 532] on textarea at bounding box center [854, 528] width 325 height 23
type textarea "**********"
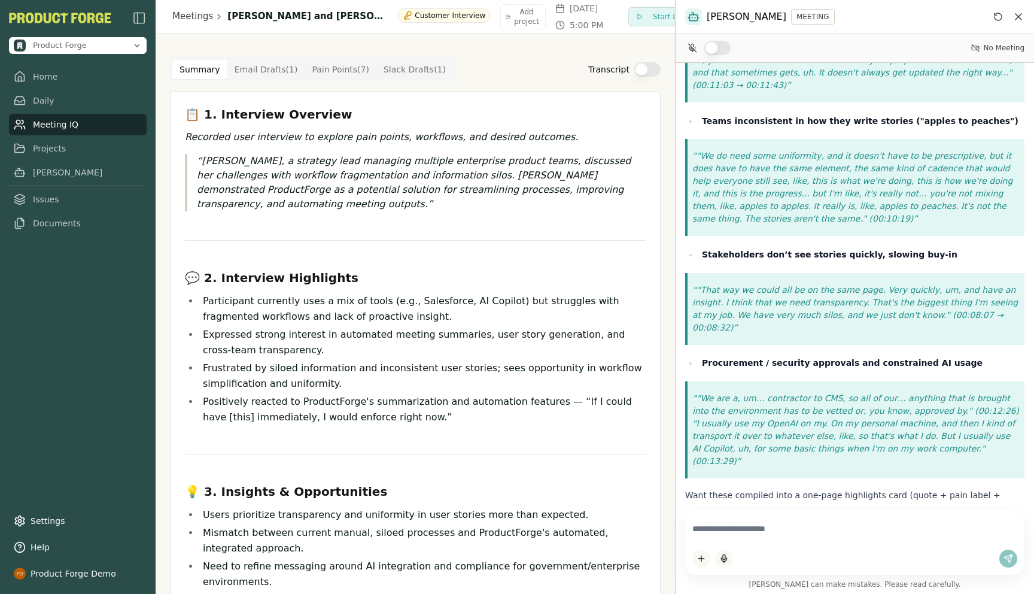
click at [341, 76] on Point "Pain Points ( 7 )" at bounding box center [341, 69] width 72 height 19
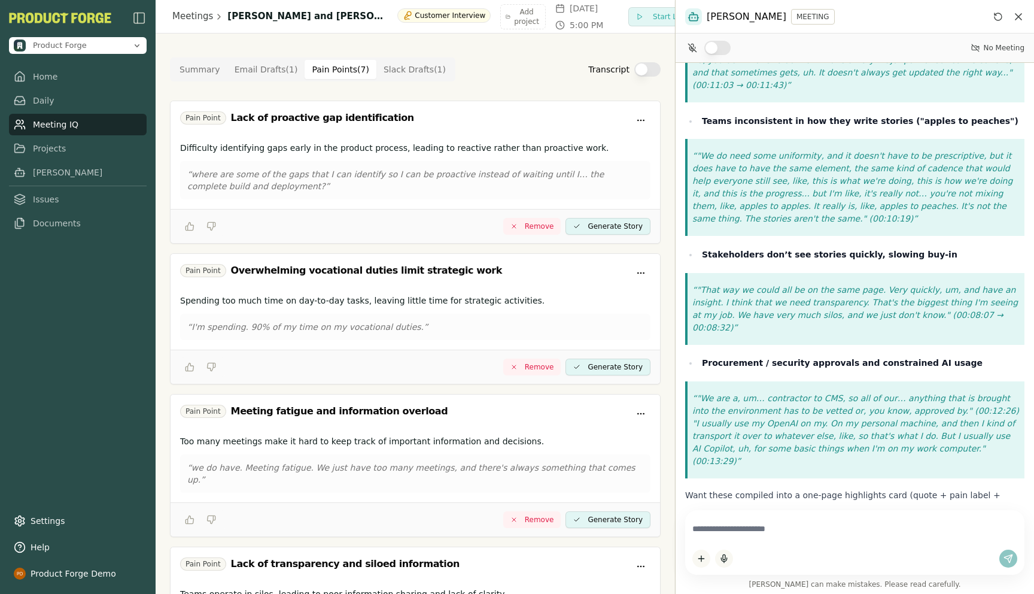
click at [409, 69] on Draft "Slack Drafts ( 1 )" at bounding box center [414, 69] width 77 height 19
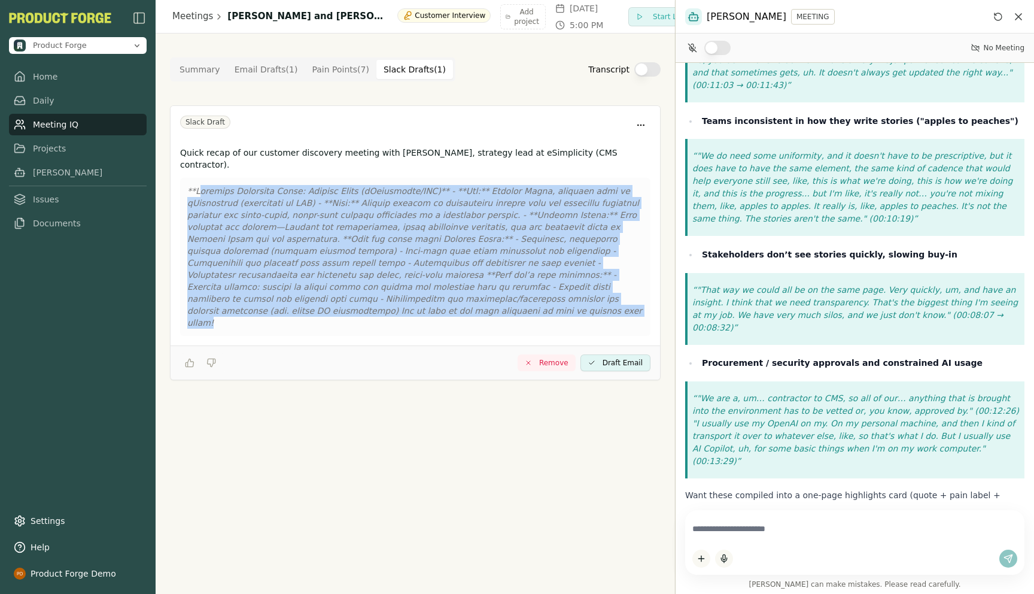
drag, startPoint x: 633, startPoint y: 288, endPoint x: 203, endPoint y: 183, distance: 442.5
click at [203, 185] on p at bounding box center [415, 257] width 456 height 144
click at [333, 75] on Point "Pain Points ( 7 )" at bounding box center [341, 69] width 72 height 19
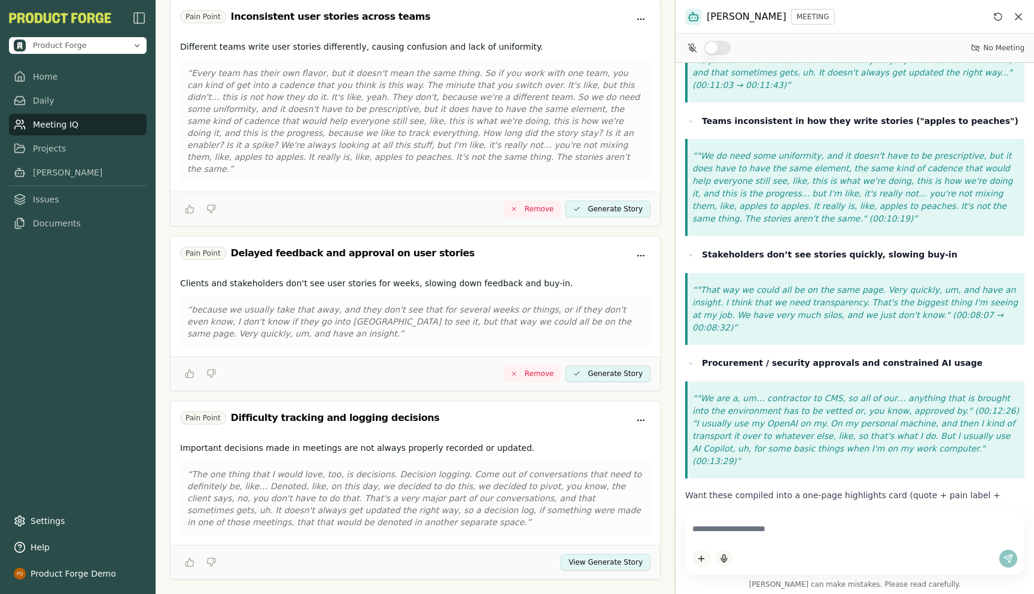
drag, startPoint x: 241, startPoint y: 396, endPoint x: 344, endPoint y: 402, distance: 103.1
click at [344, 411] on div "Pain Point Difficulty tracking and logging decisions" at bounding box center [415, 420] width 470 height 19
click at [584, 554] on button "View Generate Story" at bounding box center [606, 562] width 90 height 17
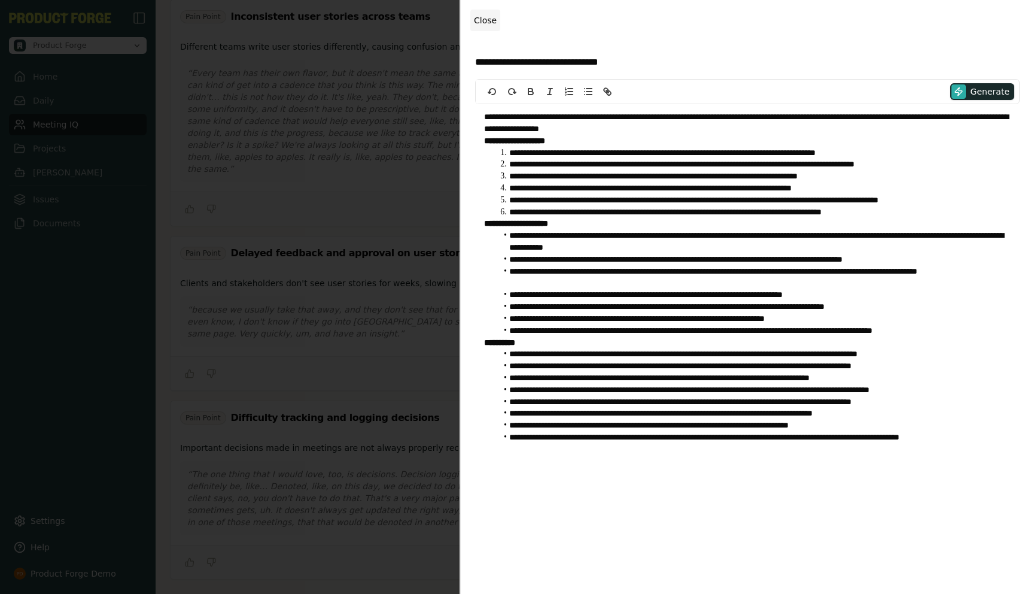
click at [490, 23] on span "Close" at bounding box center [485, 21] width 23 height 10
